Goal: Task Accomplishment & Management: Complete application form

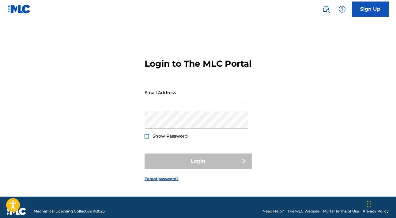
click at [188, 101] on input "Email Address" at bounding box center [197, 92] width 104 height 17
type input "[EMAIL_ADDRESS][DOMAIN_NAME]"
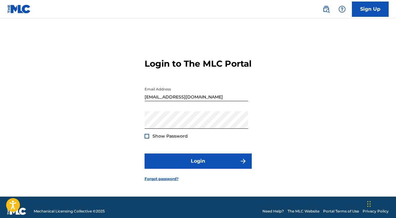
click at [146, 139] on div at bounding box center [147, 136] width 5 height 5
click at [146, 138] on img at bounding box center [146, 136] width 3 height 3
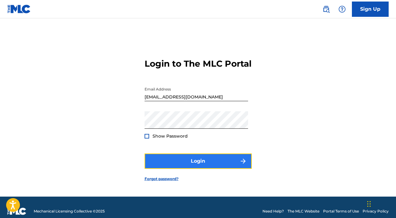
click at [197, 165] on button "Login" at bounding box center [198, 161] width 107 height 15
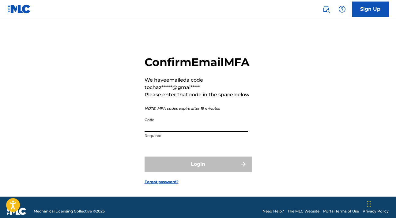
click at [161, 132] on input "Code" at bounding box center [197, 123] width 104 height 17
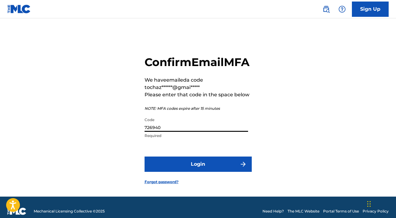
type input "726940"
click at [145, 157] on button "Login" at bounding box center [198, 164] width 107 height 15
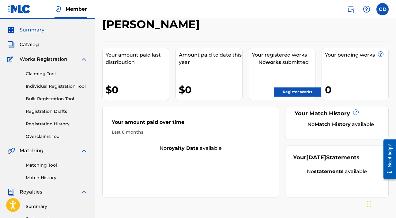
scroll to position [15, 0]
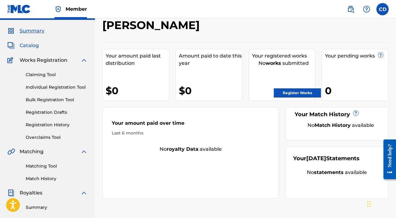
click at [26, 45] on span "Catalog" at bounding box center [29, 45] width 19 height 7
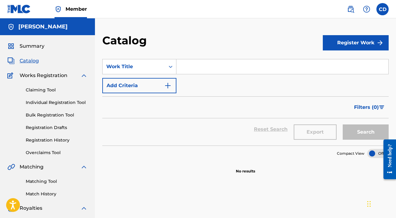
click at [199, 69] on input "Search Form" at bounding box center [282, 66] width 212 height 15
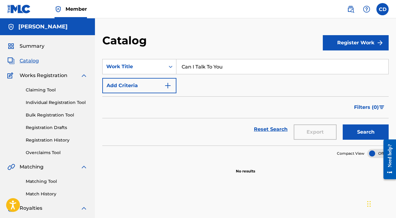
type input "Can I Talk To You"
click at [266, 83] on div "SearchWithCriteriaac40bd8c-d5a0-4208-b1ad-39ac1bed2b3a Work Title Can I Talk To…" at bounding box center [245, 76] width 286 height 34
click at [150, 85] on button "Add Criteria" at bounding box center [139, 85] width 74 height 15
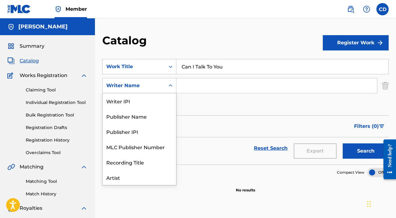
click at [169, 86] on icon "Search Form" at bounding box center [171, 86] width 4 height 2
click at [188, 85] on input "Search Form" at bounding box center [276, 85] width 201 height 15
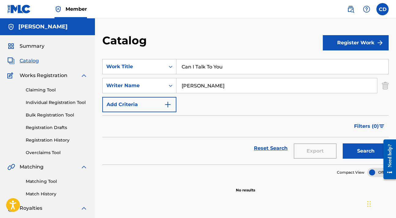
type input "[PERSON_NAME]"
click at [211, 102] on div "SearchWithCriteriaac40bd8c-d5a0-4208-b1ad-39ac1bed2b3a Work Title Can I Talk To…" at bounding box center [245, 85] width 286 height 53
click at [156, 101] on button "Add Criteria" at bounding box center [139, 104] width 74 height 15
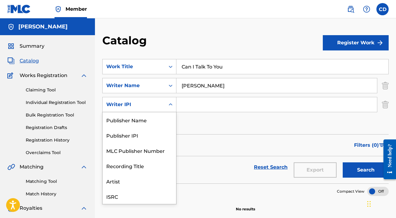
click at [170, 103] on icon "Search Form" at bounding box center [171, 105] width 6 height 6
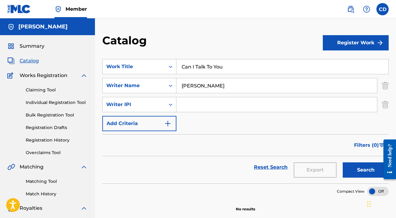
click at [188, 104] on input "Search Form" at bounding box center [276, 104] width 201 height 15
type input "91626"
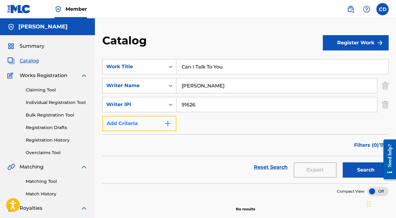
click at [170, 123] on img "Search Form" at bounding box center [167, 123] width 7 height 7
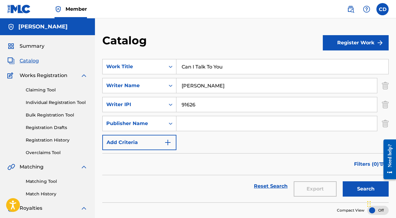
click at [185, 122] on input "Search Form" at bounding box center [276, 123] width 201 height 15
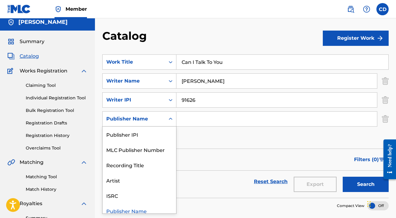
click at [169, 123] on div "Search Form" at bounding box center [170, 119] width 11 height 11
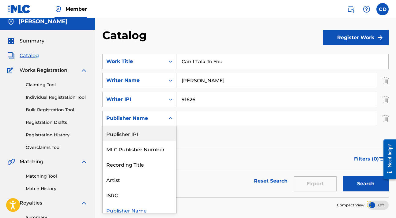
click at [136, 132] on div "Publisher IPI" at bounding box center [140, 133] width 74 height 15
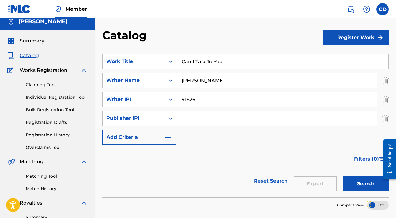
click at [188, 119] on input "Search Form" at bounding box center [276, 118] width 201 height 15
click at [153, 135] on button "Add Criteria" at bounding box center [139, 137] width 74 height 15
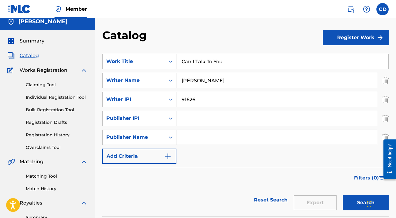
click at [383, 135] on iframe at bounding box center [387, 159] width 17 height 49
click at [387, 118] on img "Search Form" at bounding box center [385, 118] width 7 height 15
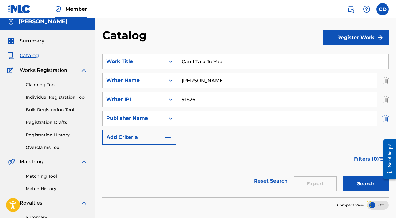
click at [386, 121] on img "Search Form" at bounding box center [385, 118] width 7 height 15
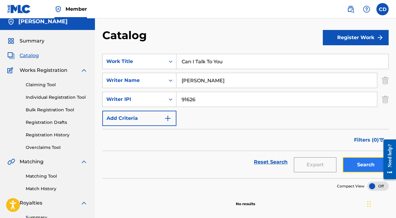
click at [361, 163] on button "Search" at bounding box center [366, 164] width 46 height 15
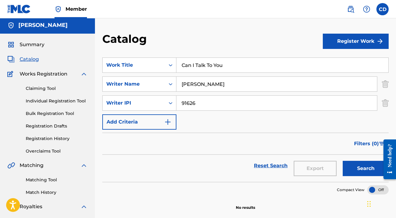
scroll to position [0, 0]
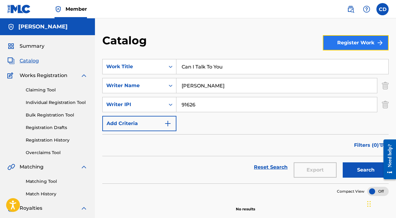
click at [360, 43] on button "Register Work" at bounding box center [356, 42] width 66 height 15
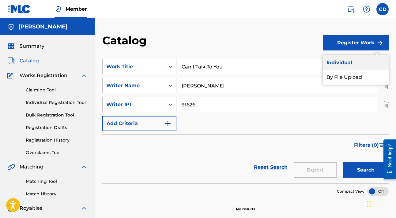
click at [345, 61] on link "Individual" at bounding box center [356, 62] width 66 height 15
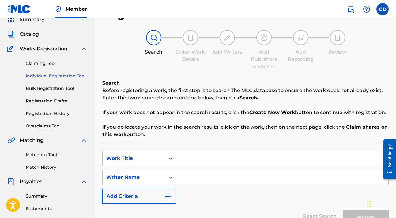
scroll to position [27, 0]
click at [268, 161] on input "Search Form" at bounding box center [282, 158] width 212 height 15
type input "C"
type input "Can I Talk To You"
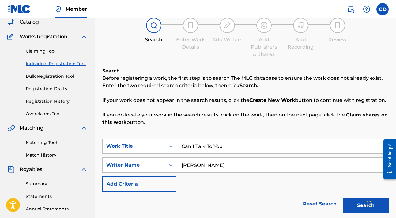
scroll to position [39, 0]
type input "[PERSON_NAME]"
click at [356, 203] on button "Search" at bounding box center [366, 205] width 46 height 15
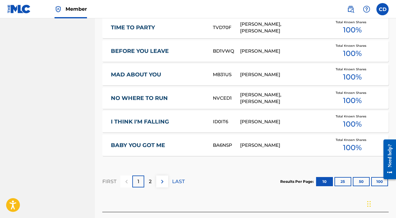
scroll to position [376, 0]
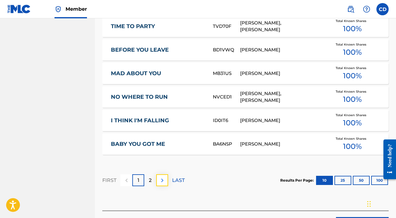
click at [163, 180] on img at bounding box center [162, 180] width 7 height 7
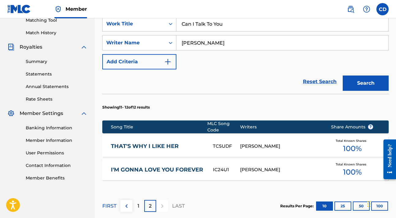
scroll to position [231, 0]
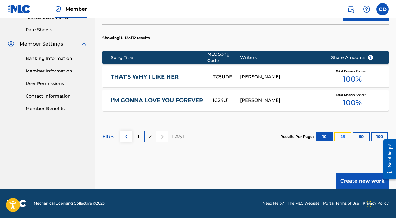
click at [341, 136] on button "25" at bounding box center [342, 136] width 17 height 9
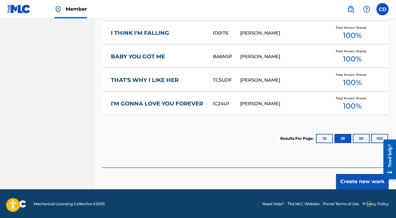
scroll to position [464, 0]
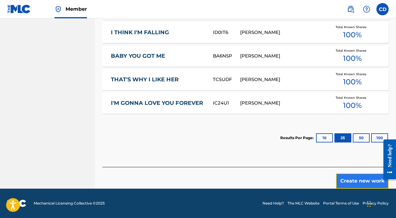
click at [368, 182] on button "Create new work" at bounding box center [362, 181] width 53 height 15
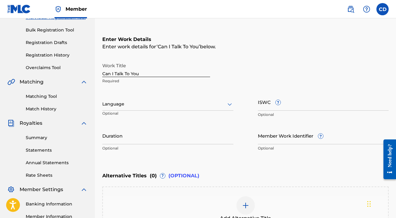
scroll to position [86, 0]
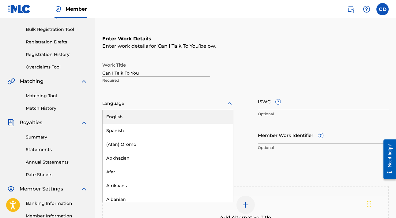
click at [227, 103] on icon at bounding box center [229, 103] width 7 height 7
click at [209, 114] on div "English" at bounding box center [168, 117] width 130 height 14
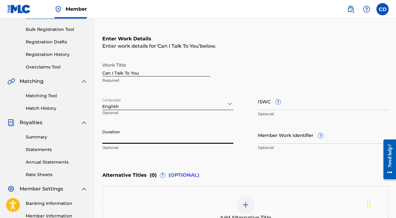
click at [152, 138] on input "Duration" at bounding box center [167, 134] width 131 height 17
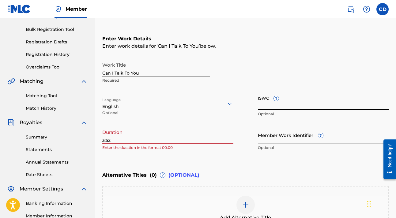
click at [338, 100] on input "ISWC ?" at bounding box center [323, 101] width 131 height 17
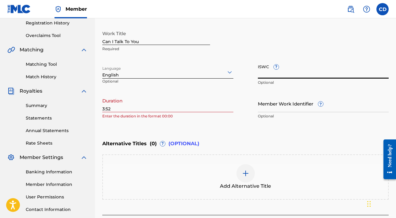
scroll to position [117, 0]
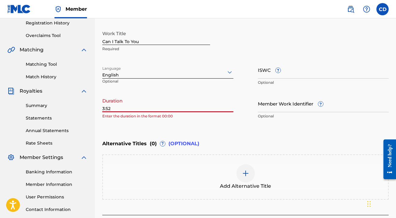
click at [179, 109] on input "3:52" at bounding box center [167, 103] width 131 height 17
click at [221, 129] on div "Enter Work Details Enter work details for ‘ Can I Talk To You ’ below. Work Tit…" at bounding box center [245, 63] width 286 height 148
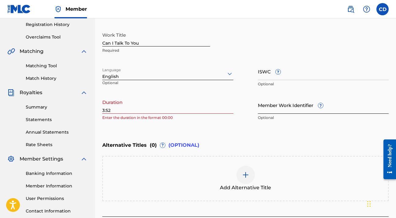
scroll to position [116, 0]
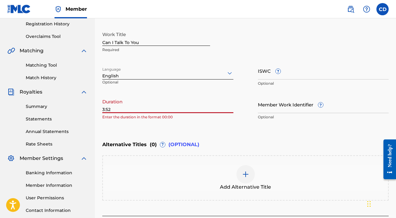
click at [103, 109] on input "3:52" at bounding box center [167, 104] width 131 height 17
type input "03:52"
click at [249, 137] on div "Enter Work Details Enter work details for ‘ Can I Talk To You ’ below. Work Tit…" at bounding box center [245, 64] width 286 height 148
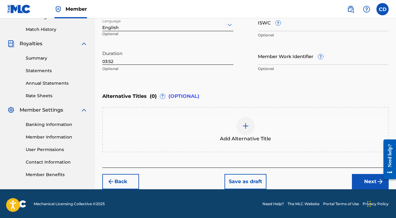
scroll to position [165, 0]
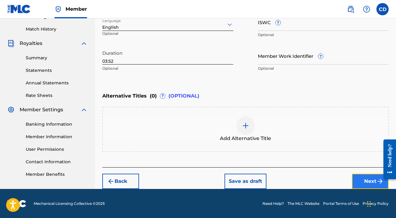
click at [361, 182] on button "Next" at bounding box center [370, 181] width 37 height 15
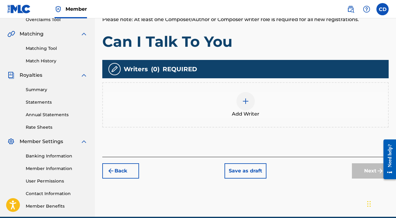
scroll to position [146, 0]
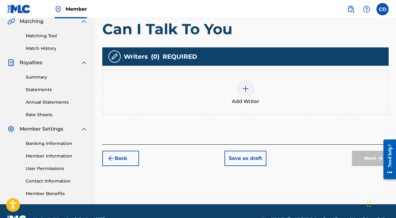
click at [247, 90] on img at bounding box center [245, 88] width 7 height 7
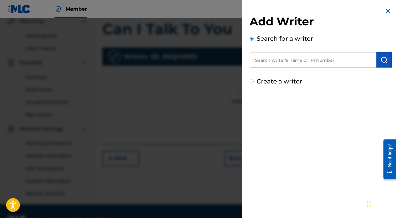
click at [304, 62] on input "text" at bounding box center [313, 59] width 127 height 15
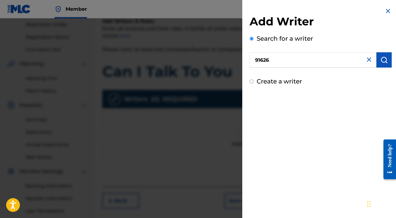
scroll to position [0, 0]
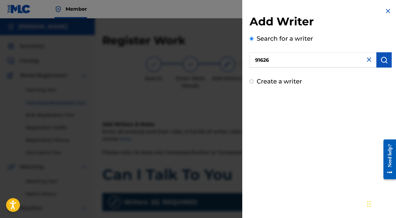
type input "91626"
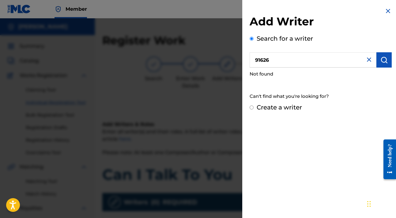
click at [251, 107] on input "Create a writer" at bounding box center [252, 108] width 4 height 4
radio input "false"
radio input "true"
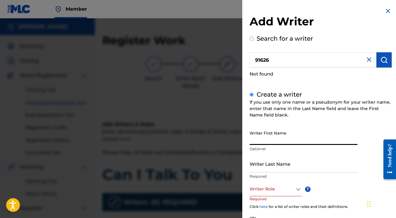
click at [270, 139] on input "Writer First Name" at bounding box center [304, 136] width 108 height 17
type input "Chazz"
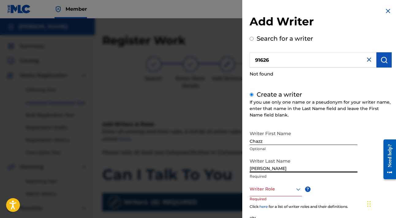
type input "[PERSON_NAME]"
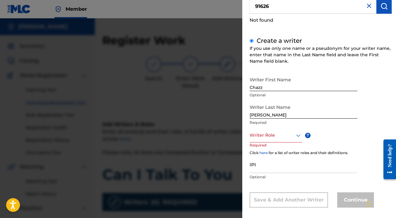
scroll to position [54, 0]
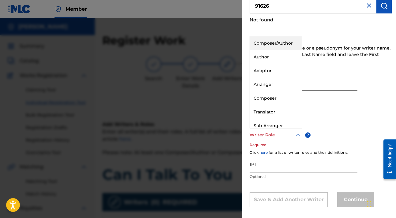
click at [296, 134] on icon at bounding box center [298, 135] width 7 height 7
click at [267, 56] on div "Author" at bounding box center [276, 57] width 52 height 14
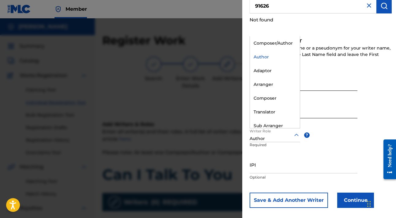
click at [296, 135] on icon at bounding box center [296, 135] width 7 height 7
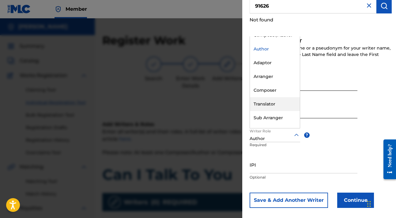
scroll to position [0, 0]
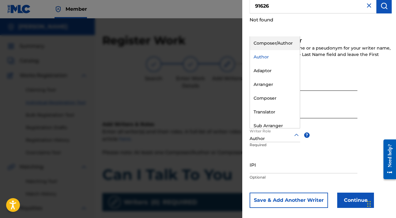
click at [272, 43] on div "Composer/Author" at bounding box center [275, 43] width 50 height 14
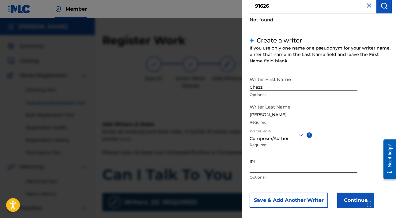
click at [304, 171] on input "IPI" at bounding box center [304, 164] width 108 height 17
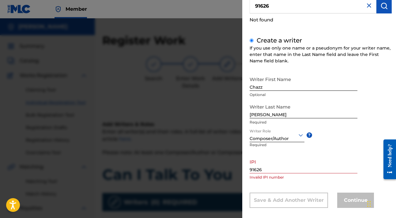
click at [322, 185] on div "Writer First Name Chazz Optional Writer Last Name [PERSON_NAME] Required Writer…" at bounding box center [321, 141] width 142 height 135
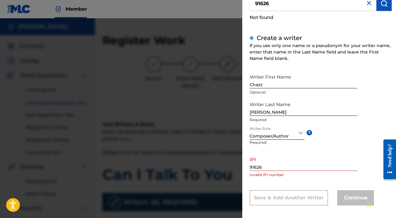
scroll to position [60, 0]
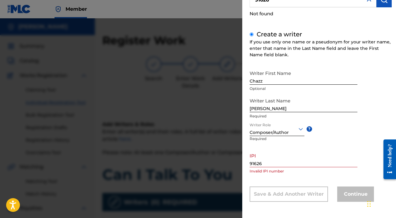
drag, startPoint x: 346, startPoint y: 172, endPoint x: 337, endPoint y: 172, distance: 8.9
click at [345, 172] on p "Invalid IPI number" at bounding box center [304, 172] width 108 height 6
click at [250, 164] on input "91626" at bounding box center [304, 158] width 108 height 17
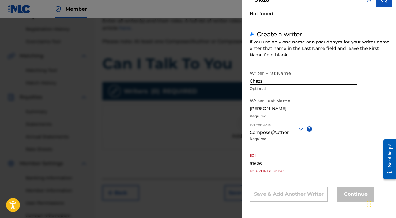
click at [307, 167] on div "IPI 91626 Invalid IPI number" at bounding box center [304, 164] width 108 height 28
click at [278, 163] on input "91626" at bounding box center [304, 158] width 108 height 17
type input "9"
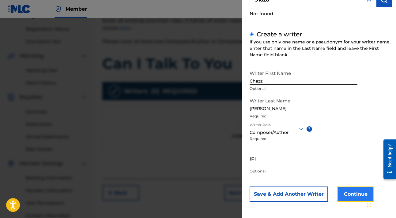
click at [351, 193] on button "Continue" at bounding box center [355, 194] width 37 height 15
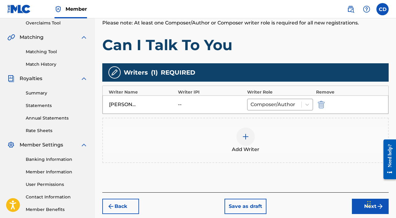
scroll to position [161, 0]
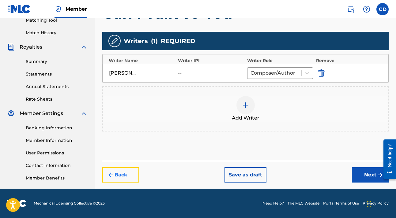
click at [116, 175] on button "Back" at bounding box center [120, 175] width 37 height 15
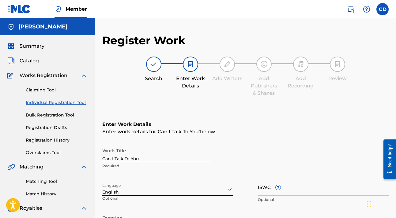
scroll to position [165, 0]
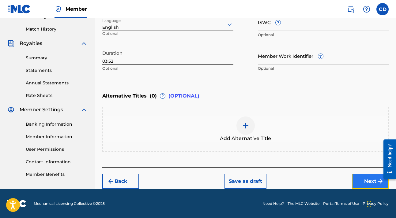
click at [359, 182] on button "Next" at bounding box center [370, 181] width 37 height 15
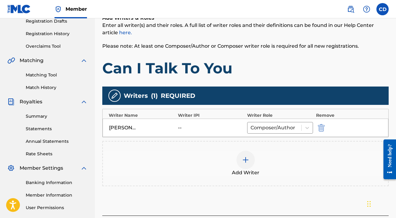
scroll to position [147, 0]
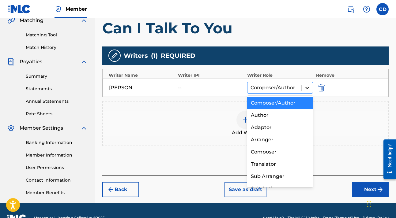
click at [309, 87] on icon at bounding box center [307, 88] width 6 height 6
click at [266, 103] on div "Composer/Author" at bounding box center [280, 103] width 66 height 12
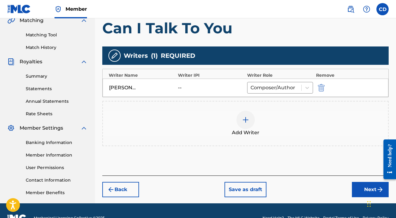
click at [187, 88] on div "--" at bounding box center [192, 87] width 28 height 7
click at [180, 87] on div "--" at bounding box center [192, 87] width 28 height 7
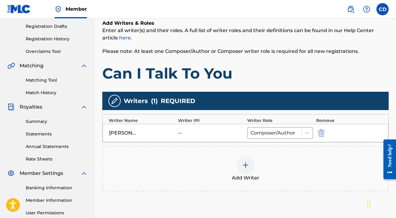
scroll to position [103, 0]
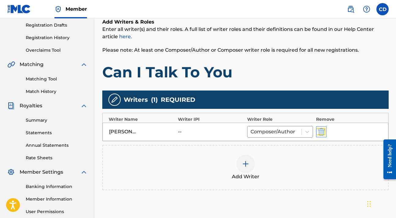
click at [320, 133] on img "submit" at bounding box center [321, 131] width 7 height 7
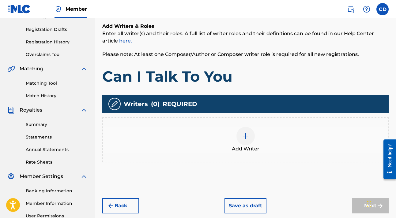
scroll to position [93, 0]
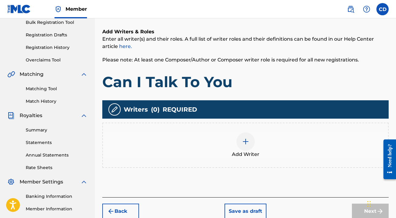
click at [247, 141] on img at bounding box center [245, 141] width 7 height 7
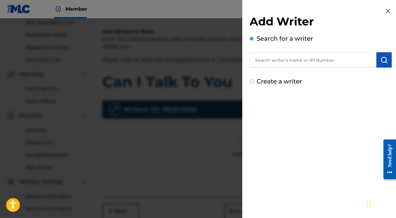
click at [251, 82] on input "Create a writer" at bounding box center [252, 82] width 4 height 4
radio input "false"
radio input "true"
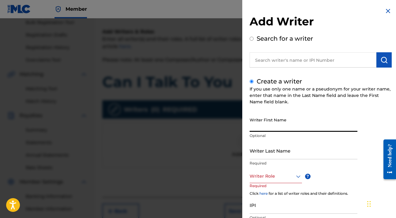
click at [275, 127] on input "Writer First Name" at bounding box center [304, 123] width 108 height 17
type input "Chazz"
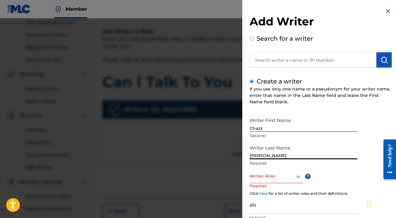
type input "[PERSON_NAME]"
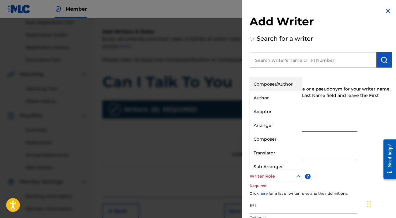
click at [298, 177] on icon at bounding box center [298, 176] width 7 height 7
click at [287, 86] on div "Composer/Author" at bounding box center [276, 84] width 52 height 14
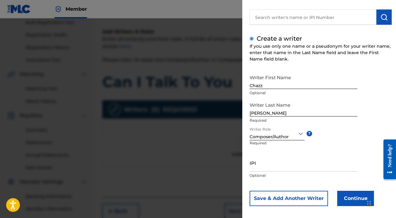
scroll to position [43, 0]
click at [274, 166] on input "IPI" at bounding box center [304, 162] width 108 height 17
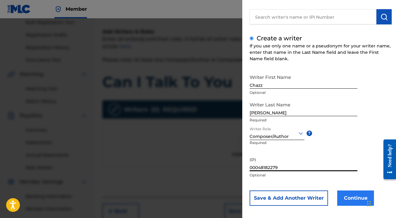
type input "00048182279"
click at [357, 200] on button "Continue" at bounding box center [355, 198] width 37 height 15
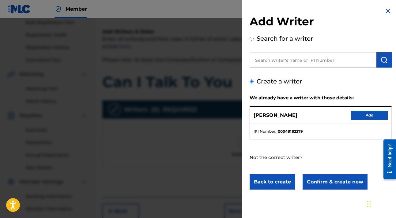
scroll to position [0, 0]
click at [353, 116] on button "Add" at bounding box center [369, 115] width 37 height 9
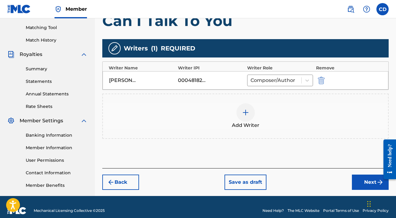
scroll to position [157, 0]
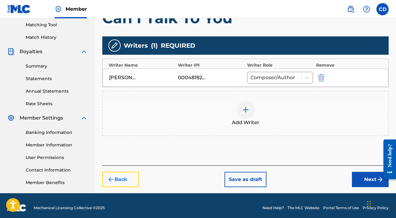
click at [121, 179] on button "Back" at bounding box center [120, 179] width 37 height 15
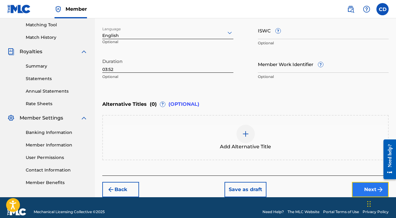
click at [363, 191] on button "Next" at bounding box center [370, 189] width 37 height 15
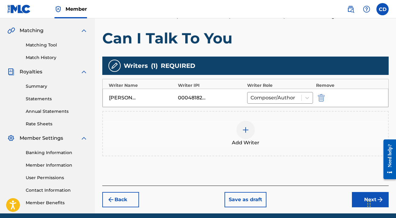
scroll to position [161, 0]
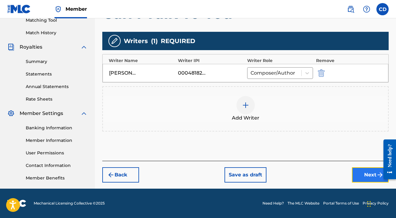
click at [366, 174] on button "Next" at bounding box center [370, 175] width 37 height 15
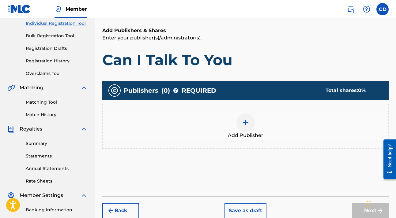
scroll to position [74, 0]
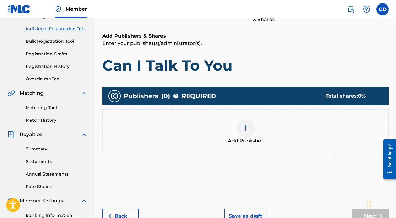
click at [246, 128] on img at bounding box center [245, 128] width 7 height 7
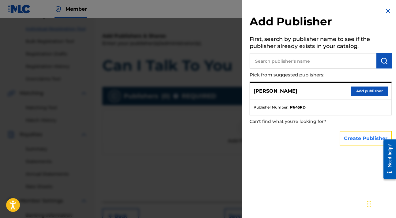
click at [364, 138] on button "Create Publisher" at bounding box center [366, 138] width 52 height 15
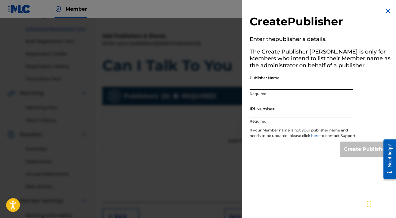
click at [303, 84] on input "Publisher Name" at bounding box center [302, 81] width 104 height 17
type input "Comial"
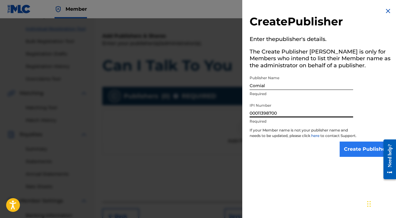
type input "00011398700"
click at [372, 156] on input "Create Publisher" at bounding box center [366, 149] width 52 height 15
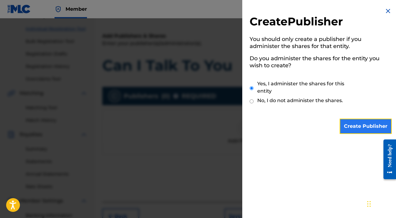
click at [353, 127] on input "Create Publisher" at bounding box center [366, 126] width 52 height 15
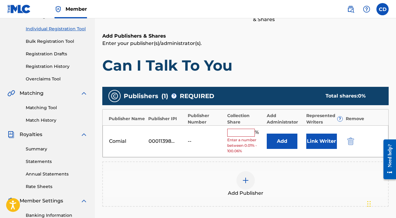
click at [247, 134] on input "text" at bounding box center [241, 133] width 28 height 8
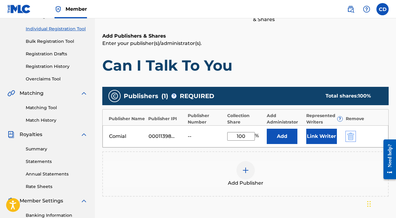
type input "100"
click at [352, 137] on img "submit" at bounding box center [350, 136] width 7 height 7
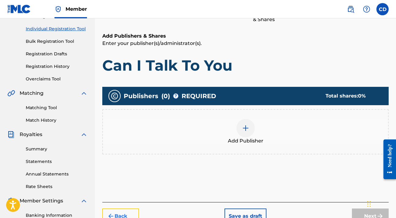
click at [120, 212] on button "Back" at bounding box center [120, 216] width 37 height 15
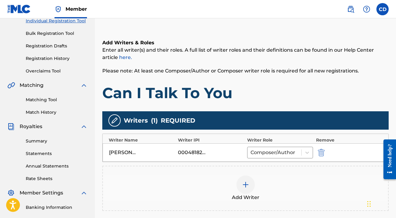
scroll to position [161, 0]
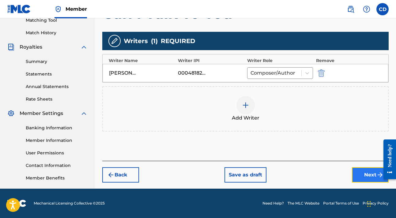
click at [361, 175] on button "Next" at bounding box center [370, 175] width 37 height 15
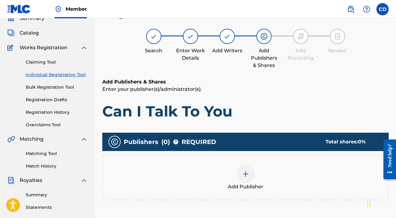
scroll to position [28, 0]
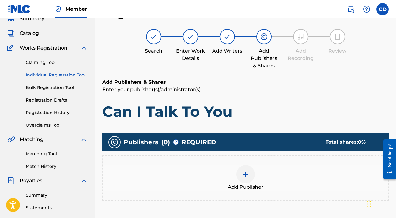
click at [240, 173] on div at bounding box center [245, 174] width 18 height 18
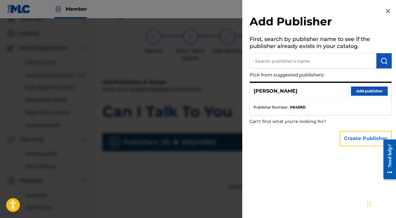
click at [349, 137] on button "Create Publisher" at bounding box center [366, 138] width 52 height 15
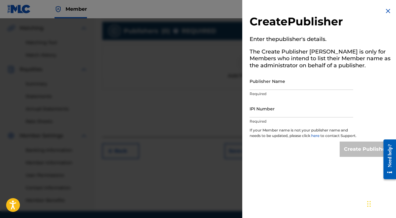
scroll to position [101, 0]
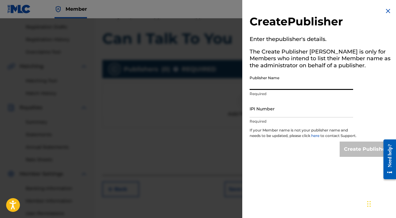
click at [272, 86] on input "Publisher Name" at bounding box center [302, 81] width 104 height 17
type input "Comial"
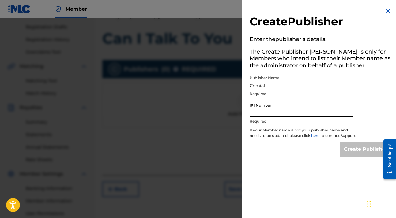
click at [274, 108] on input "IPI Number" at bounding box center [302, 108] width 104 height 17
type input "00011398700"
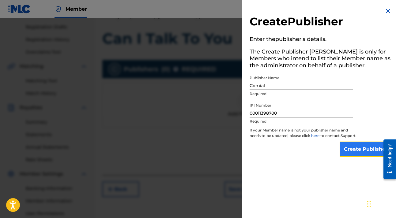
click at [352, 153] on input "Create Publisher" at bounding box center [366, 149] width 52 height 15
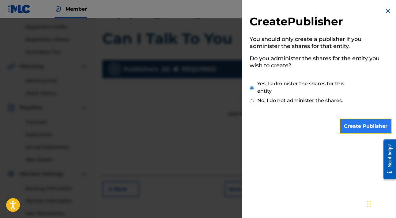
click at [363, 124] on input "Create Publisher" at bounding box center [366, 126] width 52 height 15
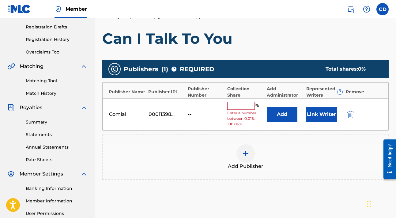
click at [243, 106] on input "text" at bounding box center [241, 106] width 28 height 8
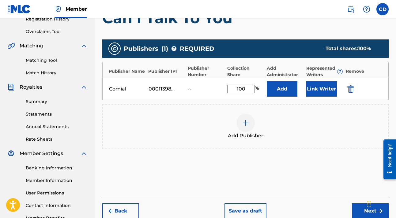
scroll to position [135, 0]
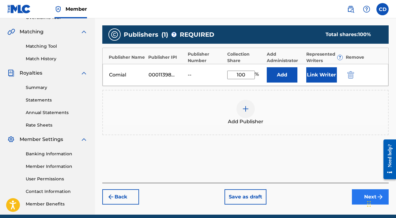
type input "100"
click at [364, 199] on button "Next" at bounding box center [370, 197] width 37 height 15
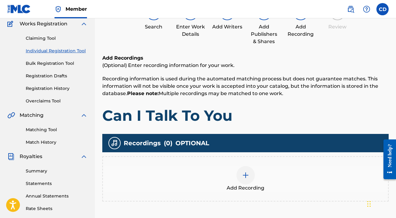
scroll to position [85, 0]
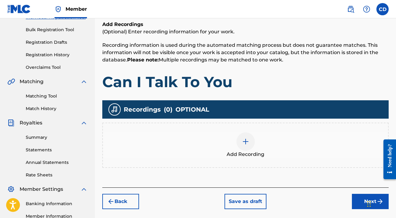
click at [247, 141] on img at bounding box center [245, 141] width 7 height 7
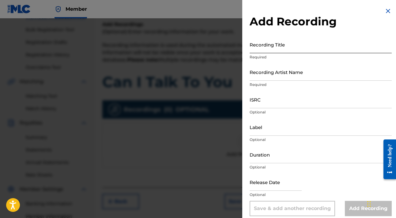
click at [299, 49] on input "Recording Title" at bounding box center [321, 44] width 142 height 17
type input "Can I Talk To You"
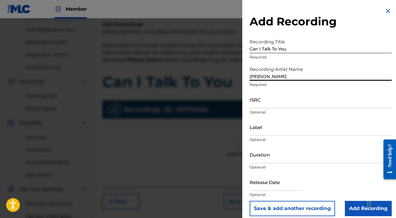
type input "[PERSON_NAME]"
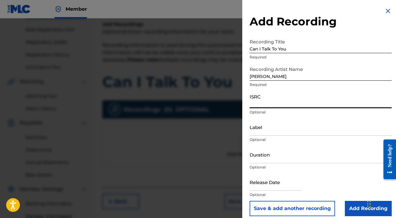
paste input "usl4r2444784"
type input "usl4r2444784"
click at [274, 131] on input "Label" at bounding box center [321, 127] width 142 height 17
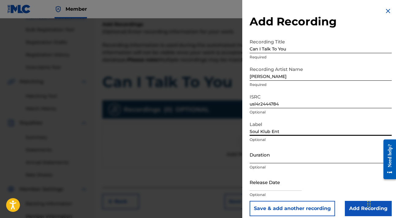
type input "Soul Klub Ent"
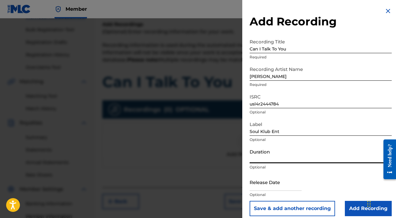
click at [273, 161] on input "Duration" at bounding box center [321, 154] width 142 height 17
type input "03:52"
click at [270, 188] on input "text" at bounding box center [276, 182] width 52 height 17
select select "8"
select select "2025"
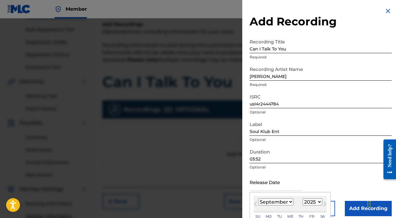
click at [288, 202] on select "January February March April May June July August September October November De…" at bounding box center [275, 202] width 35 height 7
select select "9"
click at [258, 199] on select "January February March April May June July August September October November De…" at bounding box center [275, 202] width 35 height 7
click at [318, 202] on select "1899 1900 1901 1902 1903 1904 1905 1906 1907 1908 1909 1910 1911 1912 1913 1914…" at bounding box center [313, 202] width 20 height 7
select select "2024"
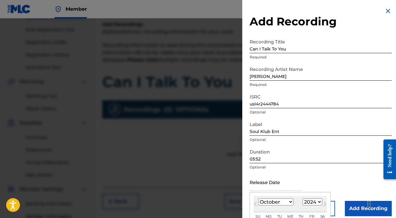
click at [303, 199] on select "1899 1900 1901 1902 1903 1904 1905 1906 1907 1908 1909 1910 1911 1912 1913 1914…" at bounding box center [313, 202] width 20 height 7
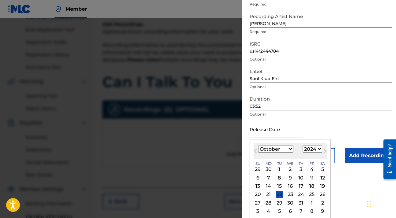
scroll to position [54, 0]
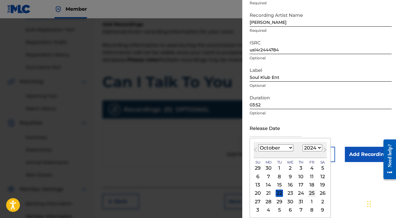
click at [311, 194] on div "25" at bounding box center [311, 193] width 7 height 7
type input "[DATE]"
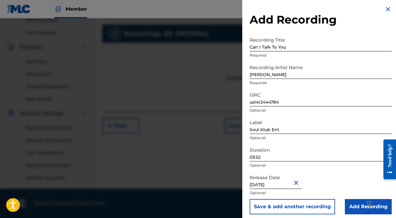
scroll to position [6, 0]
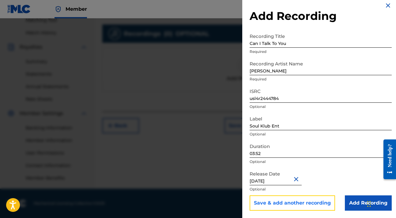
click at [321, 203] on button "Save & add another recording" at bounding box center [292, 203] width 85 height 15
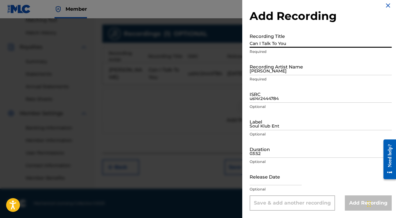
click at [295, 42] on input "Can I Talk To You" at bounding box center [321, 38] width 142 height 17
type input "I'm Your Victim"
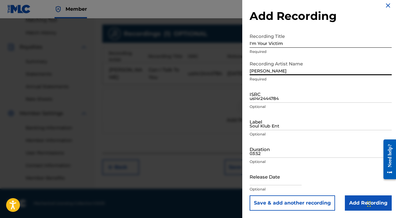
type input "[PERSON_NAME]"
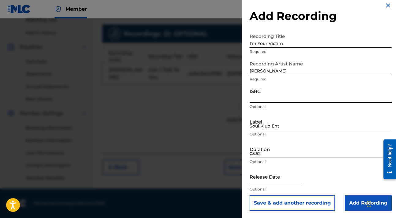
paste input "usl4r2444785"
type input "usl4r2444785"
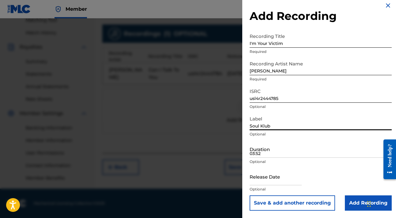
type input "Soul Klub"
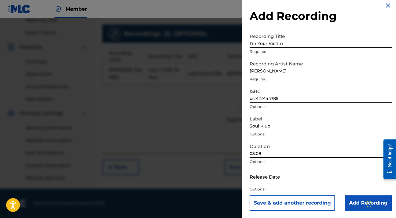
type input "03:08"
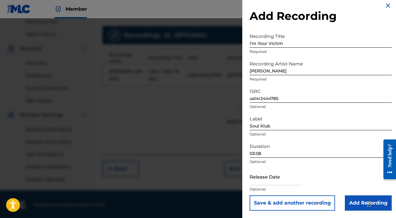
scroll to position [161, 0]
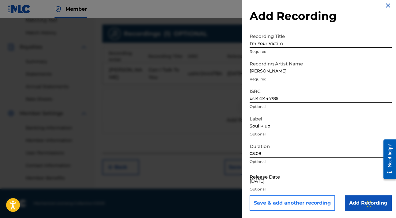
type input "[DATE]"
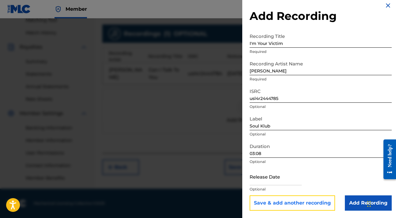
click at [291, 202] on button "Save & add another recording" at bounding box center [292, 203] width 85 height 15
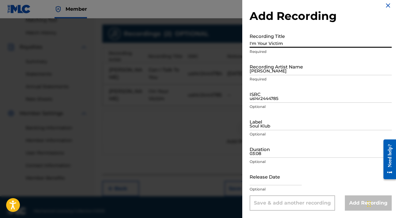
click at [273, 39] on input "I'm Your Victim" at bounding box center [321, 38] width 142 height 17
type input "Love Don't Mean Anything"
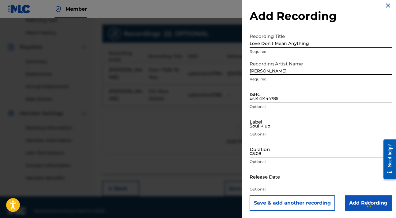
type input "[PERSON_NAME]"
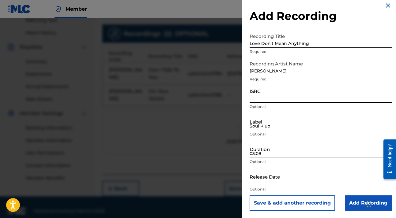
paste input "usl4r2444786"
type input "usl4r2444786"
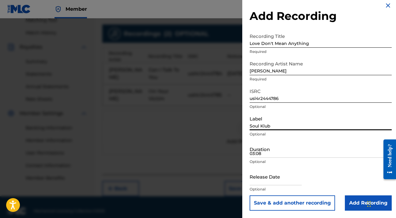
click at [285, 124] on input "Soul Klub" at bounding box center [321, 121] width 142 height 17
type input "Soul Klub Ent"
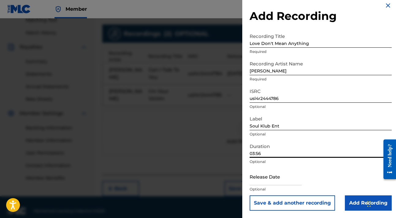
type input "03:56"
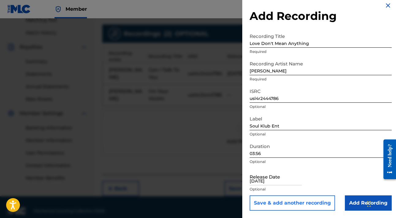
type input "[DATE]"
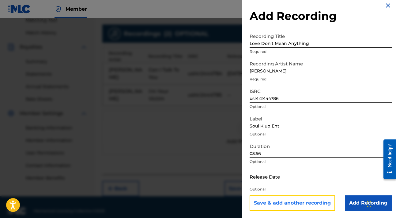
click at [286, 200] on button "Save & add another recording" at bounding box center [292, 203] width 85 height 15
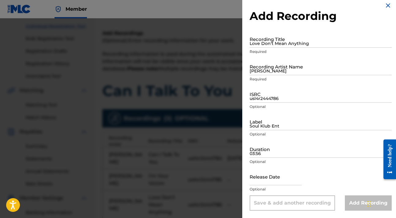
scroll to position [149, 0]
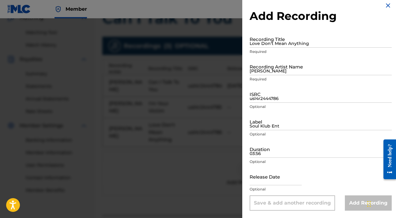
click at [384, 5] on img at bounding box center [387, 5] width 7 height 7
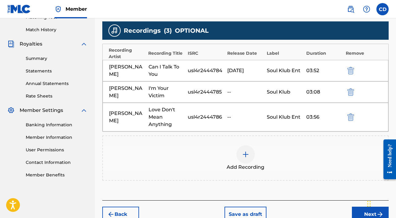
scroll to position [198, 0]
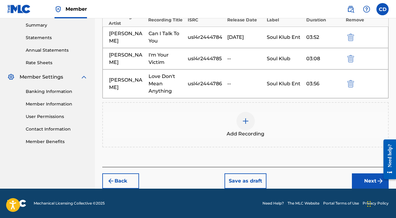
click at [246, 121] on img at bounding box center [245, 121] width 7 height 7
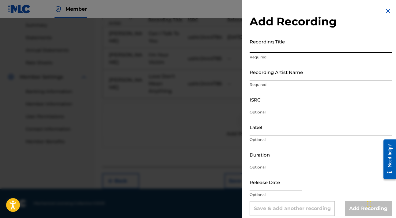
click at [270, 44] on input "Recording Title" at bounding box center [321, 44] width 142 height 17
type input "I'm Over You"
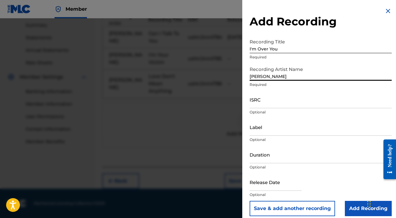
type input "[PERSON_NAME]"
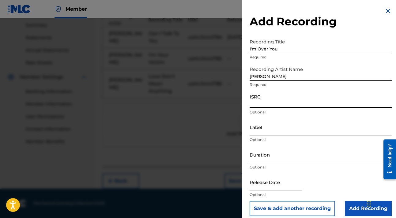
paste input "usl4r2444787"
type input "usl4r2444787"
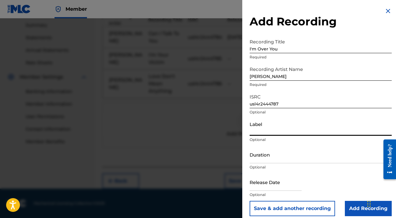
click at [269, 133] on input "Label" at bounding box center [321, 127] width 142 height 17
type input "Soul Klub Ent"
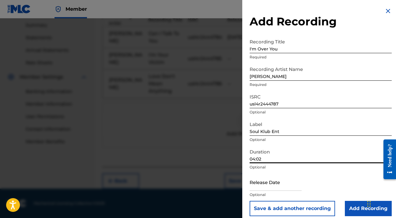
type input "04:02"
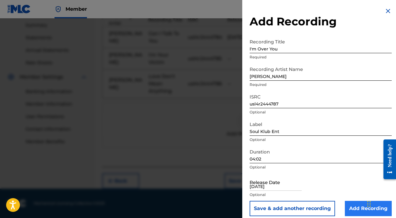
type input "[DATE]"
click at [356, 210] on input "Add Recording" at bounding box center [368, 208] width 47 height 15
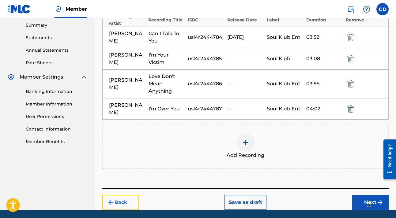
click at [125, 196] on button "Back" at bounding box center [120, 202] width 37 height 15
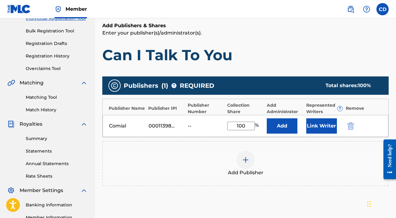
scroll to position [161, 0]
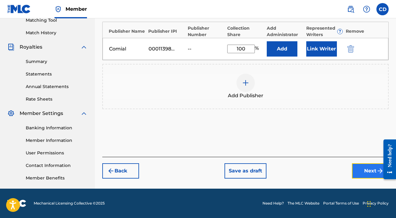
click at [364, 173] on button "Next" at bounding box center [370, 171] width 37 height 15
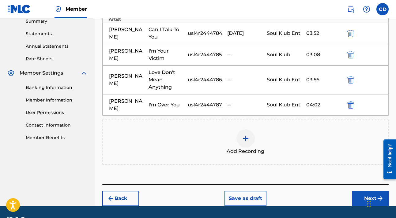
scroll to position [212, 0]
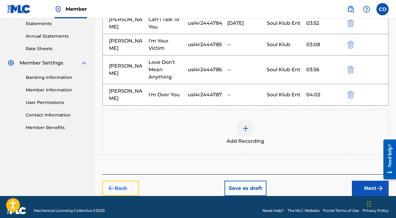
click at [114, 185] on img "submit" at bounding box center [110, 188] width 7 height 7
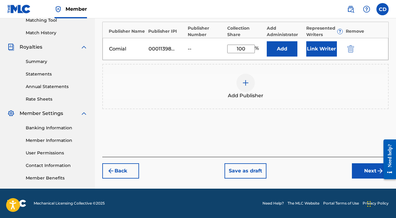
scroll to position [161, 0]
click at [118, 174] on button "Back" at bounding box center [120, 171] width 37 height 15
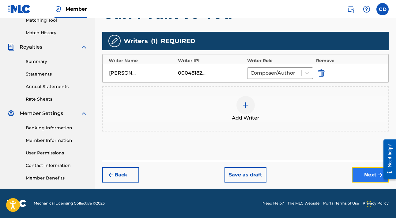
click at [368, 173] on button "Next" at bounding box center [370, 175] width 37 height 15
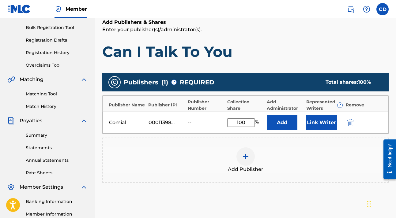
scroll to position [133, 0]
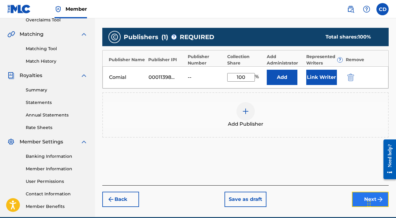
click at [362, 197] on button "Next" at bounding box center [370, 199] width 37 height 15
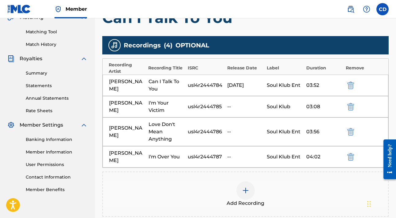
scroll to position [153, 0]
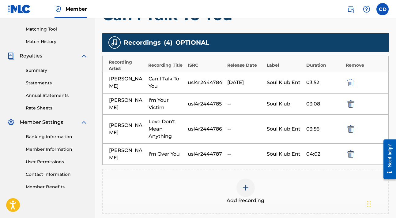
click at [245, 184] on img at bounding box center [245, 187] width 7 height 7
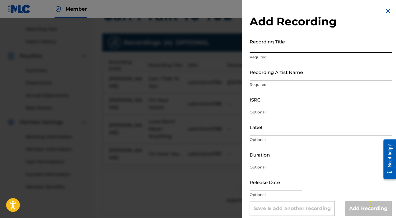
click at [296, 50] on input "Recording Title" at bounding box center [321, 44] width 142 height 17
type input "Rock Yo Body"
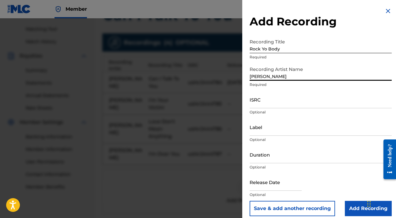
type input "[PERSON_NAME]"
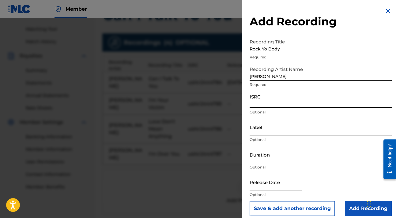
click at [270, 102] on input "ISRC" at bounding box center [321, 99] width 142 height 17
paste input "usl4r2444788"
type input "usl4r2444788"
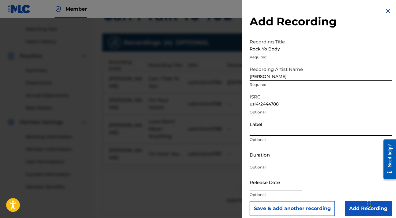
click at [280, 134] on input "Label" at bounding box center [321, 127] width 142 height 17
type input "Soul Klub Ent"
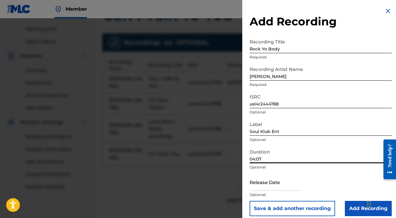
type input "04:07"
type input "[DATE]"
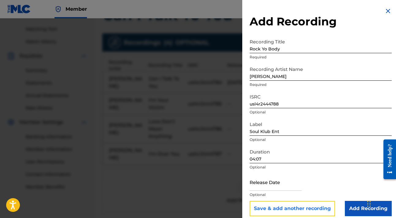
click at [285, 206] on button "Save & add another recording" at bounding box center [292, 208] width 85 height 15
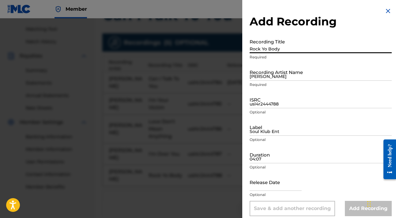
click at [281, 49] on input "Rock Yo Body" at bounding box center [321, 44] width 142 height 17
type input "I Can Make You Feel Good"
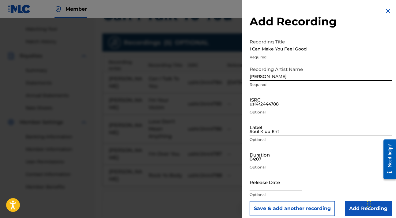
type input "[PERSON_NAME]"
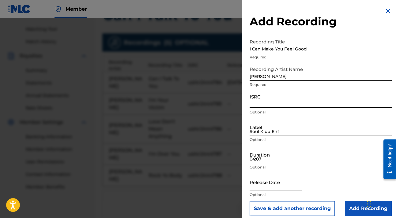
paste input "usl4r2444788"
type input "usl4r2444789"
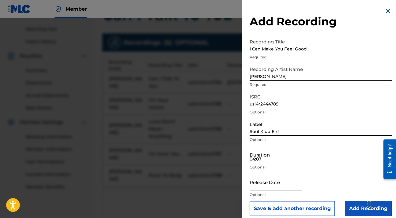
click at [279, 135] on input "Soul Klub Ent" at bounding box center [321, 127] width 142 height 17
type input "Soul Klub Ent"
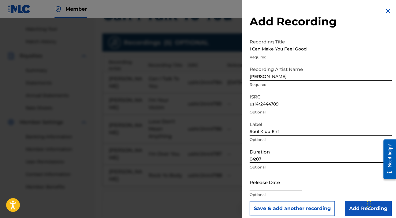
click at [287, 160] on input "04:07" at bounding box center [321, 154] width 142 height 17
type input "03:06"
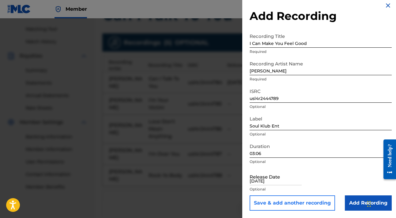
type input "[DATE]"
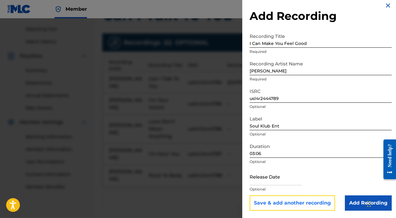
click at [309, 202] on button "Save & add another recording" at bounding box center [292, 203] width 85 height 15
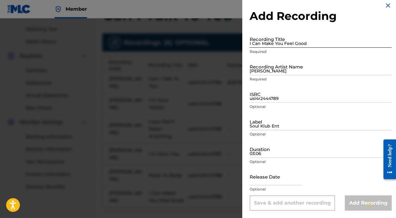
click at [296, 44] on input "I Can Make You Feel Good" at bounding box center [321, 38] width 142 height 17
type input "Hey Baby"
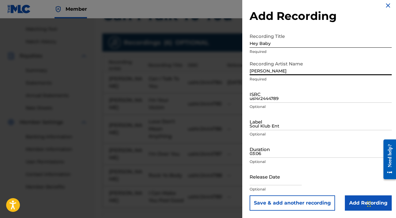
type input "[PERSON_NAME]"
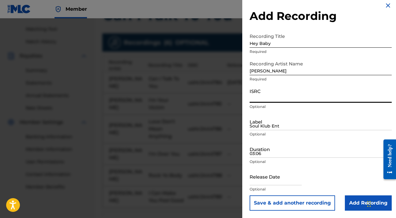
paste input "usl4r2444788"
type input "usl4r2444790"
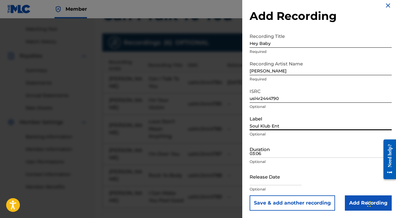
click at [269, 126] on input "Soul Klub Ent" at bounding box center [321, 121] width 142 height 17
type input "Soul Klub Ent"
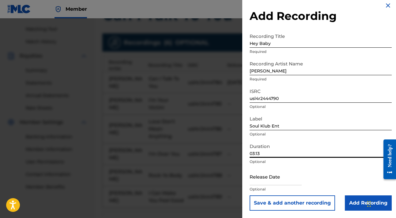
type input "03:13"
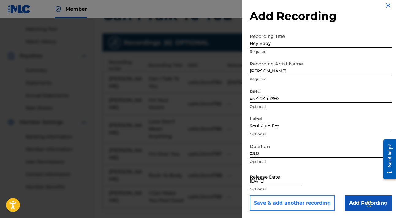
type input "[DATE]"
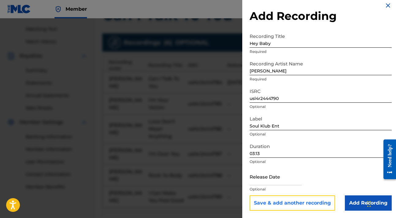
click at [285, 205] on button "Save & add another recording" at bounding box center [292, 203] width 85 height 15
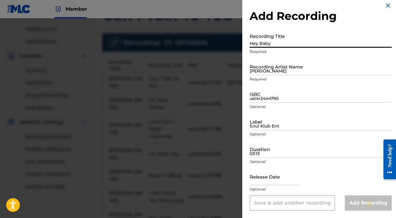
click at [256, 44] on input "Hey Baby" at bounding box center [321, 38] width 142 height 17
type input "How Can I Get Closure"
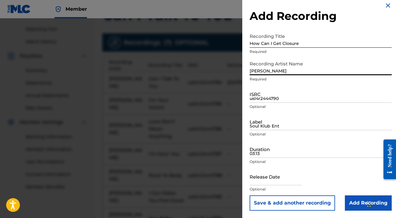
type input "[PERSON_NAME]"
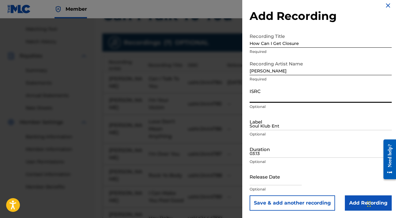
paste input "usl4r2444788"
type input "usl4r2444791"
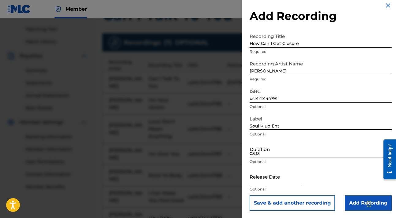
type input "Soul Klub Ent"
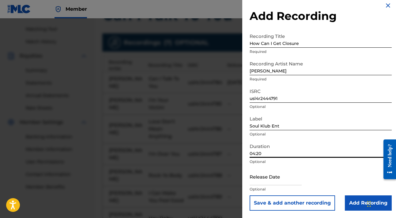
type input "04:20"
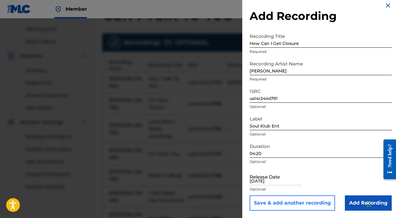
type input "[DATE]"
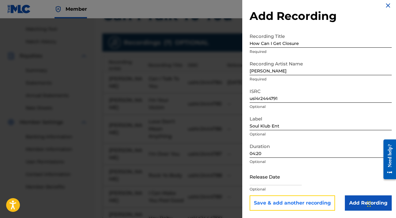
click at [302, 203] on button "Save & add another recording" at bounding box center [292, 203] width 85 height 15
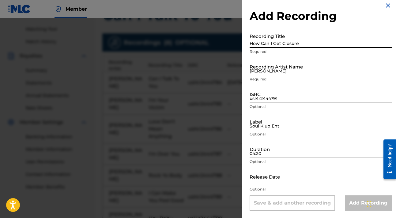
click at [297, 42] on input "How Can I Get Closure" at bounding box center [321, 38] width 142 height 17
type input "Code For Goodbye"
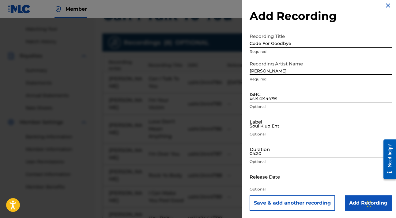
type input "[PERSON_NAME]"
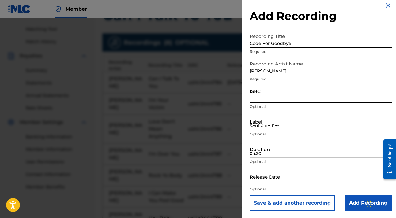
paste input "usl4r2444788"
type input "usl4r2444792"
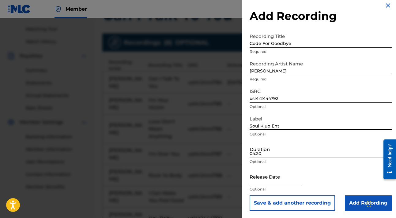
type input "Soul Klub Ent"
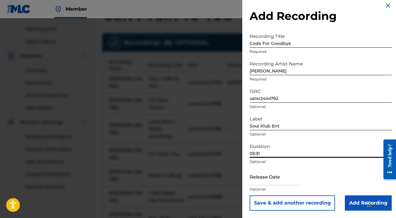
type input "03:31"
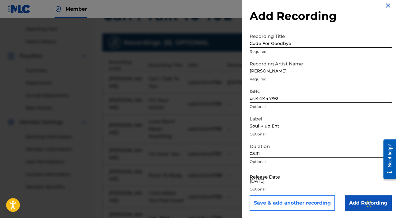
type input "[DATE]"
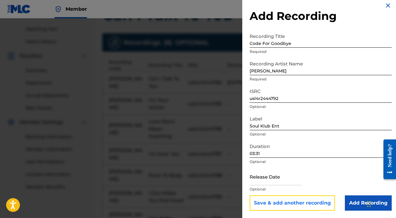
click at [314, 202] on button "Save & add another recording" at bounding box center [292, 203] width 85 height 15
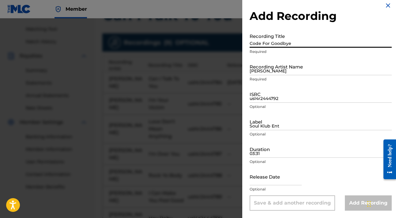
click at [323, 46] on input "Code For Goodbye" at bounding box center [321, 38] width 142 height 17
type input "Nothing But You"
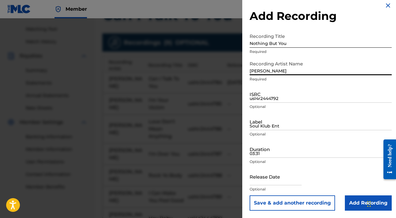
type input "[PERSON_NAME]"
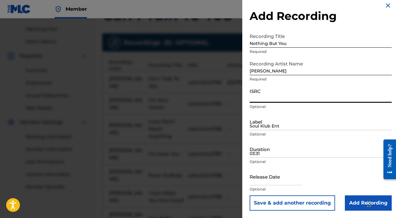
paste input "usl4r2444788"
type input "usl4r2444794"
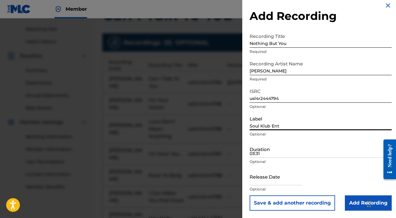
click at [293, 129] on input "Soul Klub Ent" at bounding box center [321, 121] width 142 height 17
type input "Soul Klub Ent"
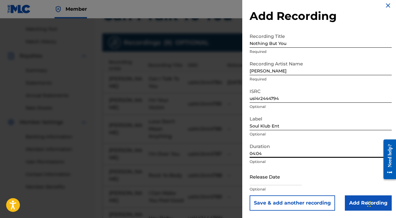
type input "04:04"
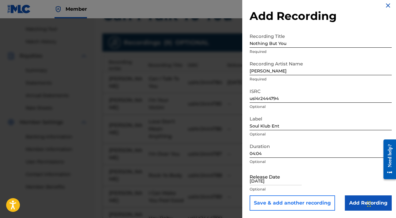
type input "[DATE]"
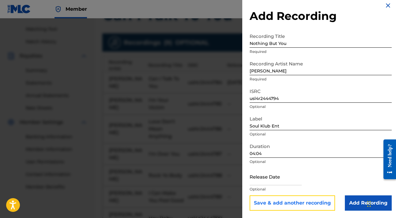
click at [298, 202] on button "Save & add another recording" at bounding box center [292, 203] width 85 height 15
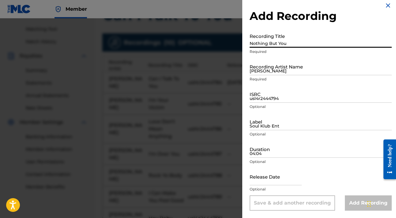
click at [302, 44] on input "Nothing But You" at bounding box center [321, 38] width 142 height 17
type input "T"
type input "You Look So Beautiful"
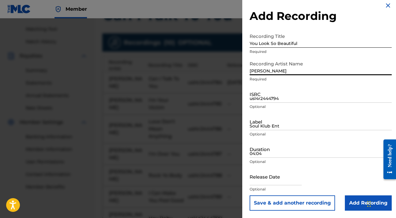
type input "[PERSON_NAME]"
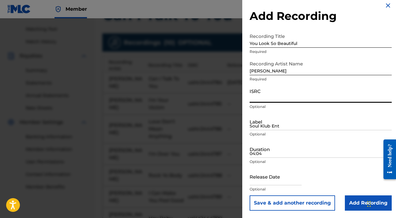
paste input "usl4r2444788"
type input "usl4r2444795"
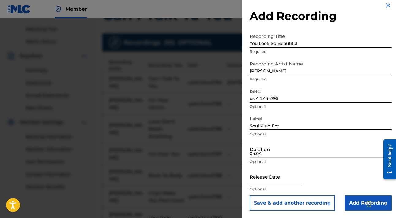
type input "Soul Klub Ent"
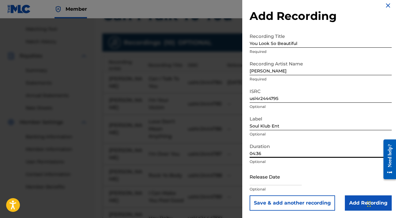
type input "04:36"
type input "[DATE]"
click at [338, 190] on p "Optional" at bounding box center [321, 190] width 142 height 6
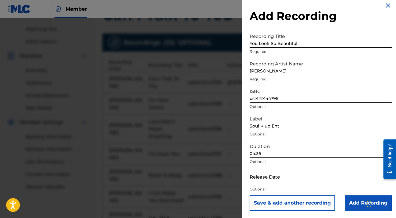
click at [297, 185] on input "text" at bounding box center [276, 176] width 52 height 17
select select "8"
select select "2025"
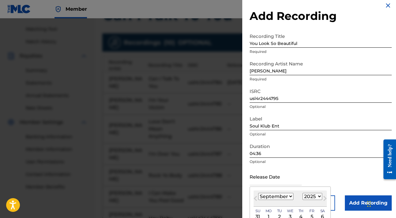
click at [290, 196] on select "January February March April May June July August September October November De…" at bounding box center [275, 196] width 35 height 7
select select "9"
click at [258, 193] on select "January February March April May June July August September October November De…" at bounding box center [275, 196] width 35 height 7
click at [314, 196] on select "1899 1900 1901 1902 1903 1904 1905 1906 1907 1908 1909 1910 1911 1912 1913 1914…" at bounding box center [313, 196] width 20 height 7
select select "2024"
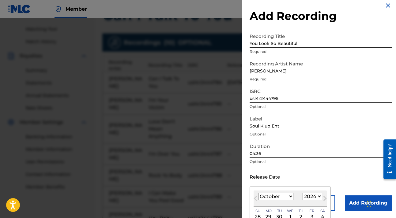
click at [303, 193] on select "1899 1900 1901 1902 1903 1904 1905 1906 1907 1908 1909 1910 1911 1912 1913 1914…" at bounding box center [313, 196] width 20 height 7
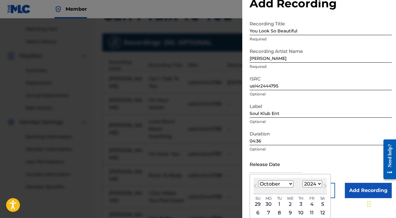
scroll to position [36, 0]
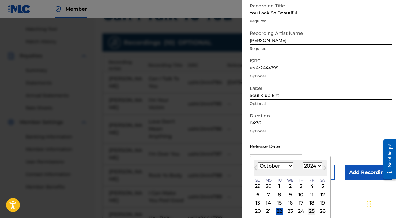
click at [311, 210] on div "25" at bounding box center [311, 211] width 7 height 7
type input "[DATE]"
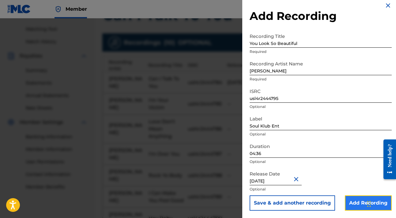
click at [349, 203] on input "Add Recording" at bounding box center [368, 203] width 47 height 15
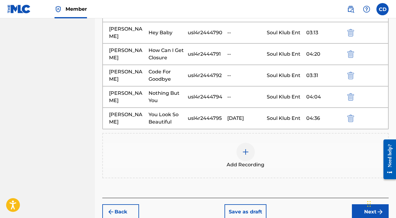
scroll to position [347, 0]
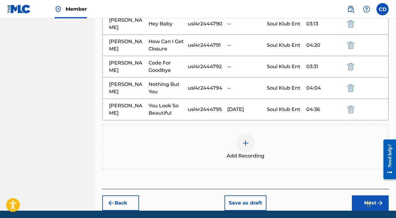
click at [247, 140] on img at bounding box center [245, 143] width 7 height 7
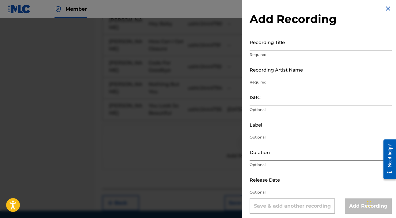
scroll to position [0, 0]
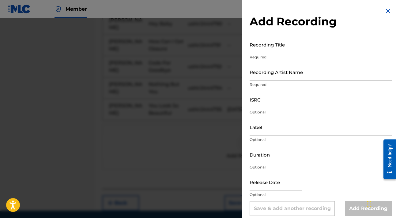
click at [387, 12] on img at bounding box center [387, 10] width 7 height 7
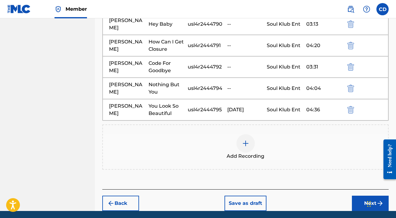
scroll to position [347, 0]
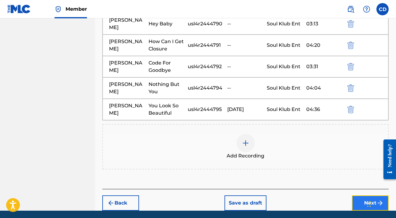
click at [374, 196] on button "Next" at bounding box center [370, 203] width 37 height 15
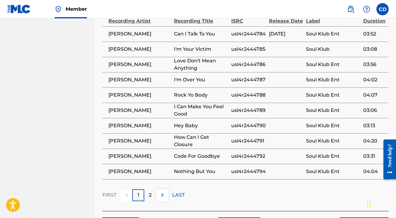
scroll to position [466, 0]
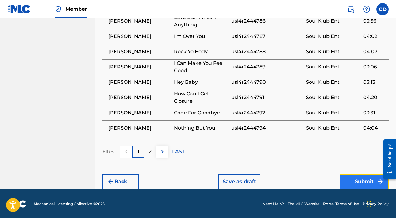
click at [365, 182] on button "Submit" at bounding box center [364, 181] width 49 height 15
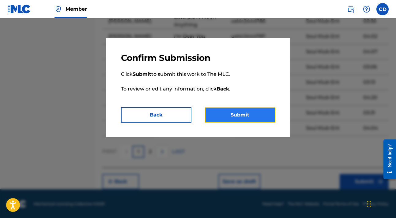
click at [225, 115] on button "Submit" at bounding box center [240, 115] width 70 height 15
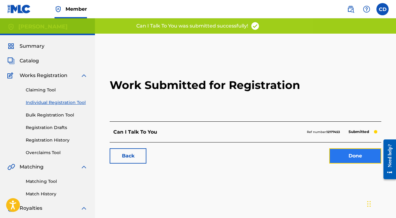
click at [350, 158] on link "Done" at bounding box center [355, 156] width 52 height 15
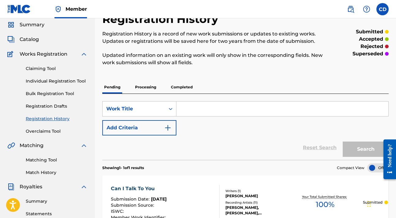
scroll to position [30, 0]
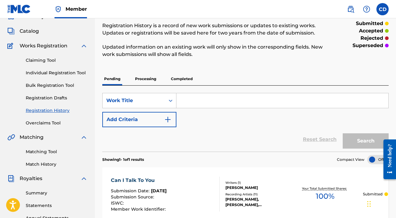
click at [193, 103] on input "Search Form" at bounding box center [282, 100] width 212 height 15
click at [192, 101] on input "Search Form" at bounding box center [282, 100] width 212 height 15
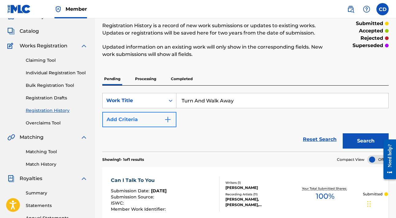
type input "Turn And Walk Away"
click at [166, 119] on img "Search Form" at bounding box center [167, 119] width 7 height 7
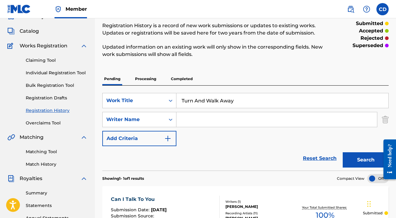
click at [188, 120] on input "Search Form" at bounding box center [276, 119] width 201 height 15
type input "[PERSON_NAME]"
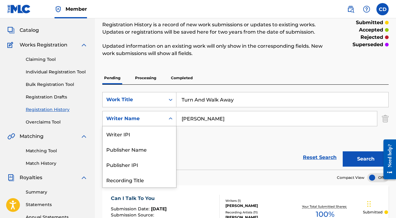
scroll to position [15, 0]
click at [172, 121] on icon "Search Form" at bounding box center [171, 119] width 6 height 6
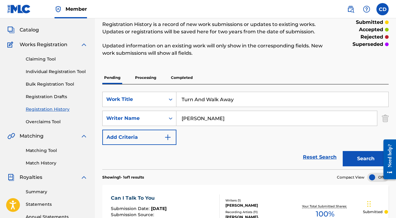
click at [198, 132] on div "SearchWithCriteriadf3713be-30a6-471a-bd23-1a6c2f7343ed Work Title Turn And Walk…" at bounding box center [245, 118] width 286 height 53
click at [164, 137] on img "Search Form" at bounding box center [167, 137] width 7 height 7
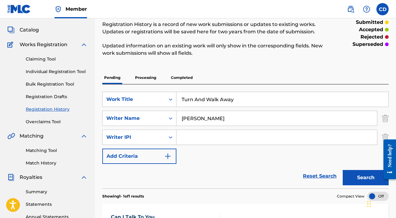
click at [184, 137] on input "Search Form" at bounding box center [276, 137] width 201 height 15
type input "00048182279"
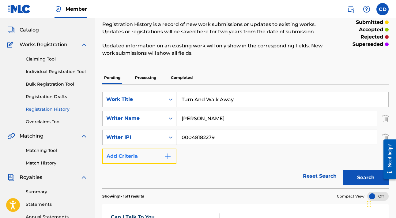
click at [169, 155] on img "Search Form" at bounding box center [167, 156] width 7 height 7
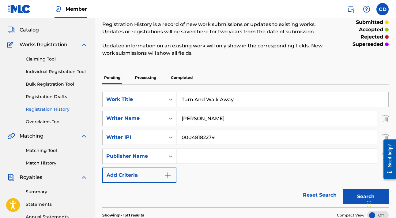
click at [191, 157] on input "Search Form" at bounding box center [276, 156] width 201 height 15
type input "Comial"
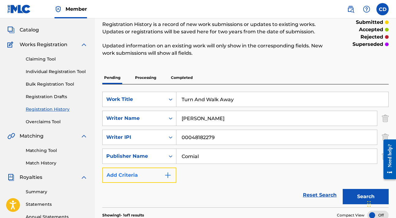
click at [164, 176] on img "Search Form" at bounding box center [167, 175] width 7 height 7
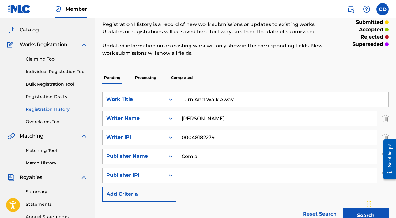
click at [193, 176] on input "Search Form" at bounding box center [276, 175] width 201 height 15
type input "00011398700"
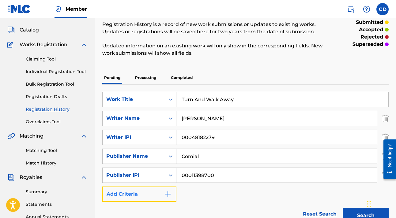
click at [168, 193] on img "Search Form" at bounding box center [167, 194] width 7 height 7
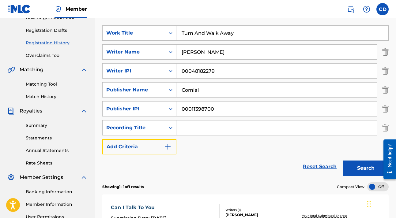
scroll to position [110, 0]
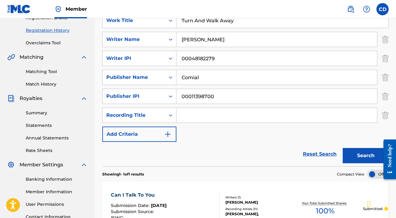
click at [193, 119] on input "Search Form" at bounding box center [276, 115] width 201 height 15
type input "Turn And Walk Away"
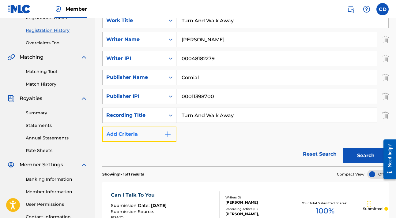
click at [170, 134] on img "Search Form" at bounding box center [167, 134] width 7 height 7
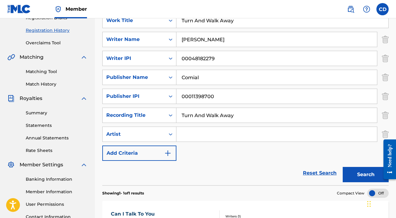
click at [187, 136] on input "Search Form" at bounding box center [276, 134] width 201 height 15
type input "[PERSON_NAME]"
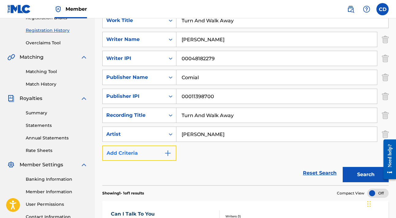
click at [169, 153] on img "Search Form" at bounding box center [167, 153] width 7 height 7
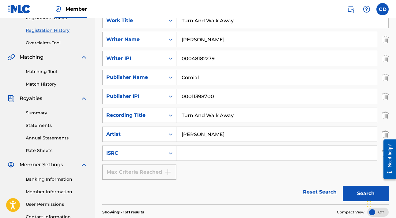
click at [189, 154] on input "Search Form" at bounding box center [276, 153] width 201 height 15
click at [190, 152] on input "Search Form" at bounding box center [276, 153] width 201 height 15
paste input "usl4r2444788"
type input "usl4r2444793"
click at [159, 173] on div "Max Criteria Reached" at bounding box center [139, 172] width 74 height 15
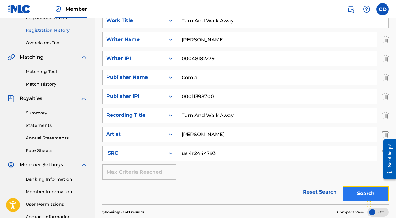
click at [348, 194] on button "Search" at bounding box center [366, 193] width 46 height 15
click at [364, 196] on button "Search" at bounding box center [366, 193] width 46 height 15
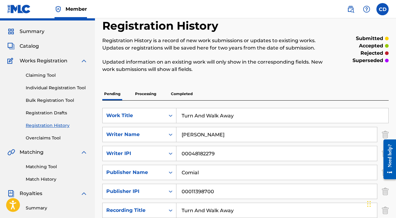
scroll to position [15, 0]
click at [48, 76] on link "Claiming Tool" at bounding box center [57, 75] width 62 height 6
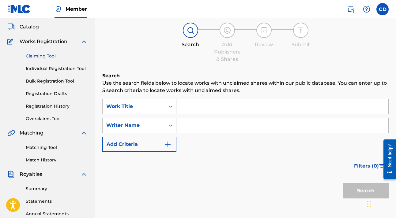
scroll to position [35, 0]
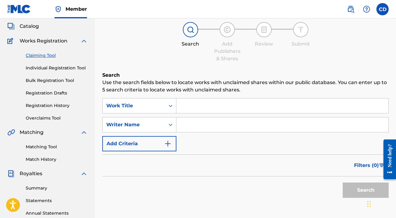
click at [195, 110] on input "Search Form" at bounding box center [282, 106] width 212 height 15
click at [48, 108] on link "Registration History" at bounding box center [57, 106] width 62 height 6
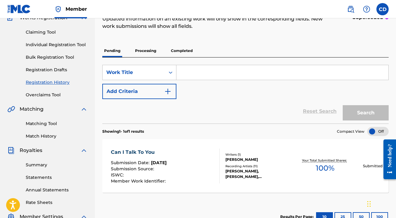
scroll to position [58, 0]
click at [188, 75] on input "Search Form" at bounding box center [282, 72] width 212 height 15
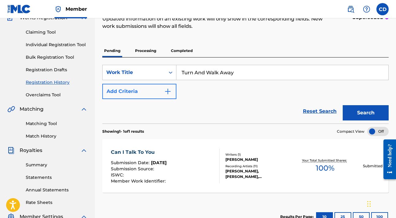
type input "Turn And Walk Away"
click at [141, 93] on button "Add Criteria" at bounding box center [139, 91] width 74 height 15
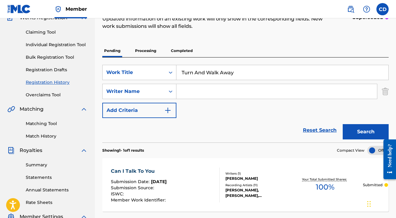
click at [183, 91] on input "Search Form" at bounding box center [276, 91] width 201 height 15
click at [256, 97] on input "[PERSON_NAME]" at bounding box center [276, 91] width 201 height 15
type input "[PERSON_NAME]"
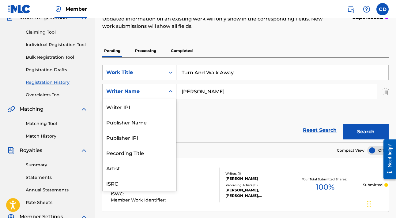
scroll to position [15, 0]
click at [156, 96] on div "Writer Name" at bounding box center [134, 92] width 62 height 12
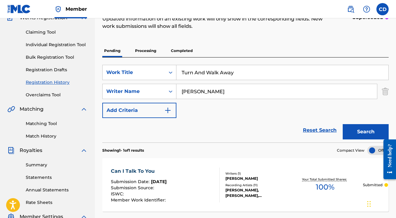
click at [157, 92] on div "Writer Name" at bounding box center [133, 91] width 55 height 7
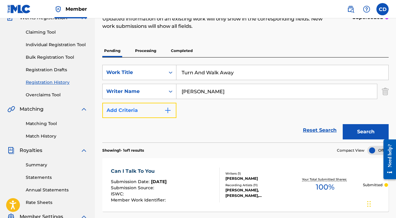
click at [160, 108] on button "Add Criteria" at bounding box center [139, 110] width 74 height 15
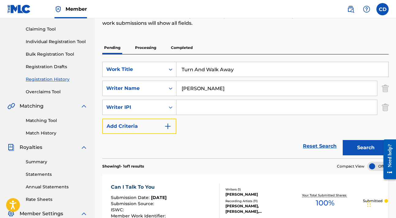
scroll to position [64, 0]
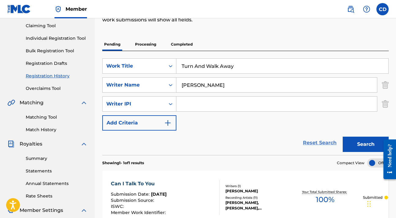
click at [311, 142] on link "Reset Search" at bounding box center [320, 142] width 40 height 13
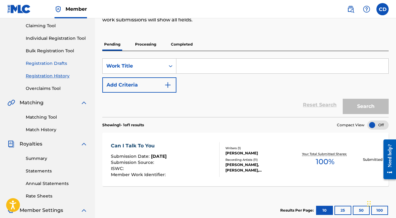
click at [52, 64] on link "Registration Drafts" at bounding box center [57, 63] width 62 height 6
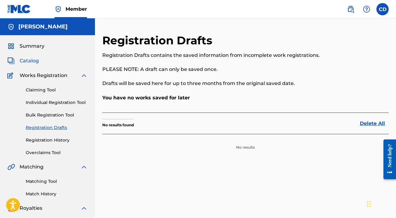
click at [33, 61] on span "Catalog" at bounding box center [29, 60] width 19 height 7
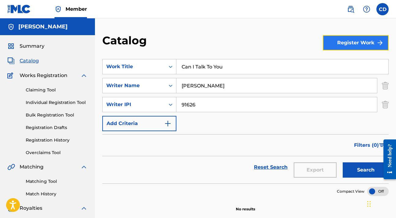
click at [351, 41] on button "Register Work" at bounding box center [356, 42] width 66 height 15
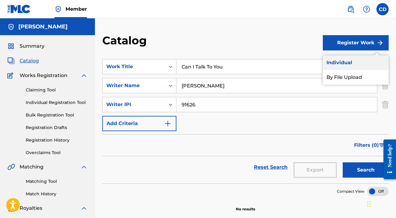
click at [346, 62] on link "Individual" at bounding box center [356, 62] width 66 height 15
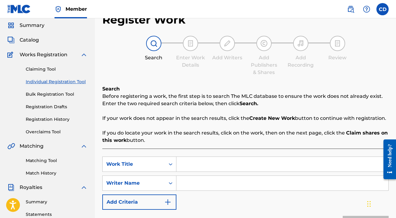
scroll to position [44, 0]
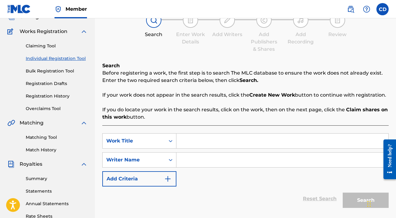
click at [195, 143] on input "Search Form" at bounding box center [282, 141] width 212 height 15
type input "Turn And Walk Away"
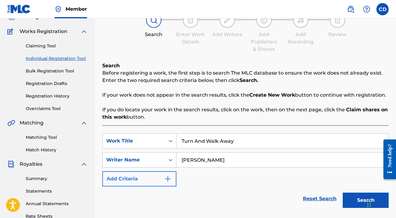
type input "[PERSON_NAME]"
click at [160, 175] on button "Add Criteria" at bounding box center [139, 179] width 74 height 15
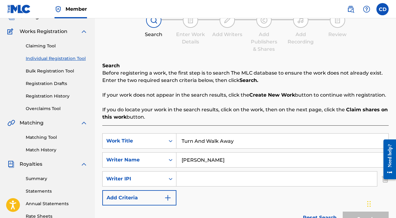
click at [207, 180] on input "Search Form" at bounding box center [276, 179] width 201 height 15
type input "00048182279"
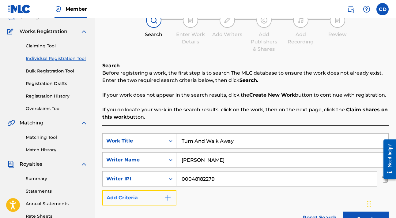
click at [160, 195] on button "Add Criteria" at bounding box center [139, 198] width 74 height 15
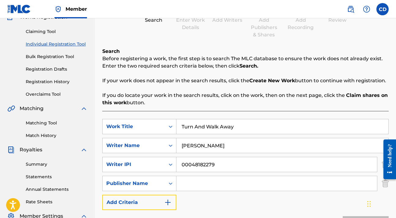
scroll to position [143, 0]
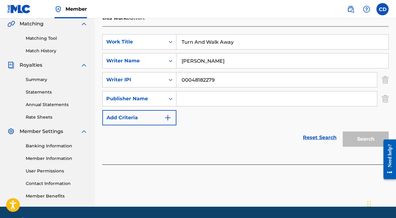
click at [198, 98] on input "Search Form" at bounding box center [276, 99] width 201 height 15
type input "Comial"
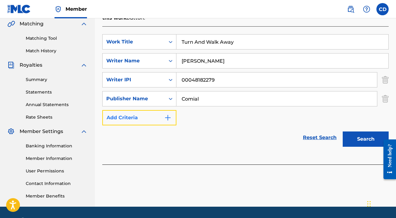
click at [168, 116] on img "Search Form" at bounding box center [167, 117] width 7 height 7
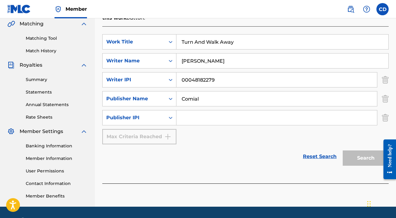
click at [189, 118] on input "Search Form" at bounding box center [276, 118] width 201 height 15
type input "00011398700"
click at [350, 158] on button "Search" at bounding box center [366, 158] width 46 height 15
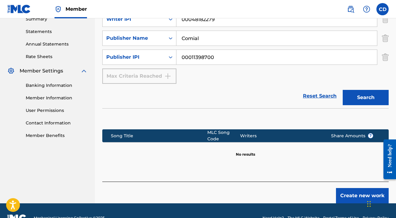
scroll to position [219, 0]
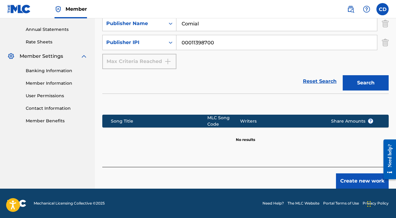
click at [247, 121] on div "Writers" at bounding box center [280, 121] width 81 height 6
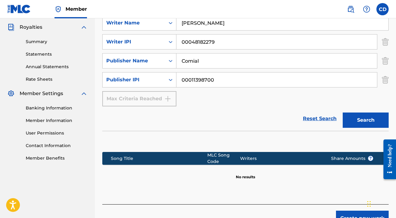
scroll to position [192, 0]
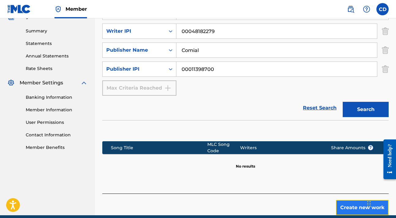
click at [358, 210] on button "Create new work" at bounding box center [362, 207] width 53 height 15
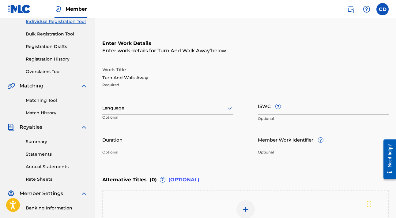
scroll to position [71, 0]
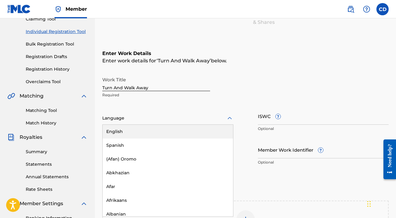
click at [186, 120] on div at bounding box center [167, 119] width 131 height 8
click at [171, 130] on div "English" at bounding box center [168, 132] width 130 height 14
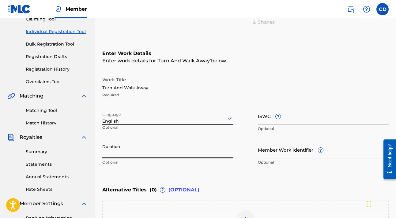
click at [167, 151] on input "Duration" at bounding box center [167, 149] width 131 height 17
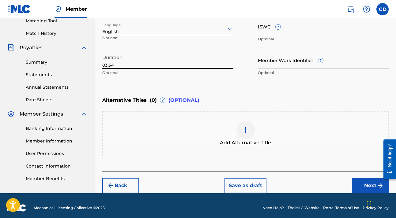
scroll to position [165, 0]
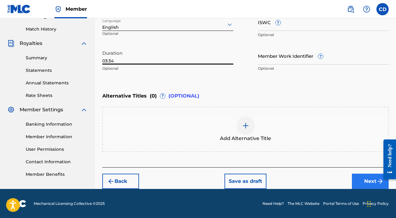
type input "03:34"
click at [366, 180] on button "Next" at bounding box center [370, 181] width 37 height 15
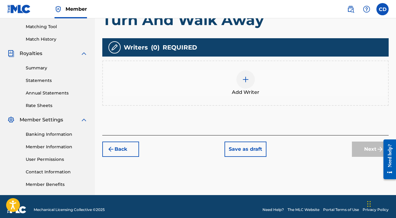
scroll to position [154, 0]
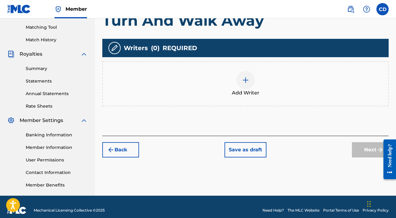
click at [243, 80] on img at bounding box center [245, 80] width 7 height 7
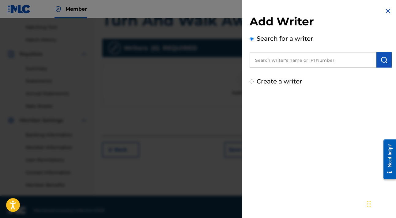
click at [252, 81] on input "Create a writer" at bounding box center [252, 82] width 4 height 4
radio input "false"
radio input "true"
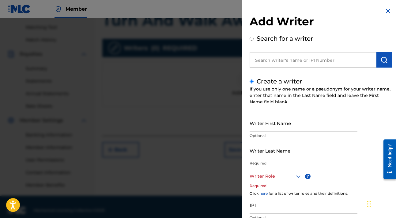
click at [252, 39] on input "Search for a writer" at bounding box center [252, 39] width 4 height 4
radio input "true"
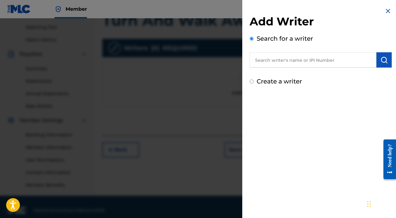
click at [280, 59] on input "text" at bounding box center [313, 59] width 127 height 15
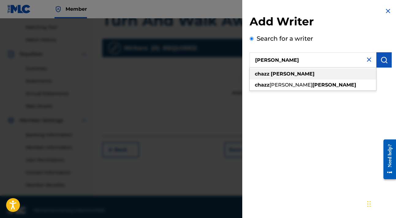
click at [275, 73] on strong "[PERSON_NAME]" at bounding box center [293, 74] width 44 height 6
type input "[PERSON_NAME]"
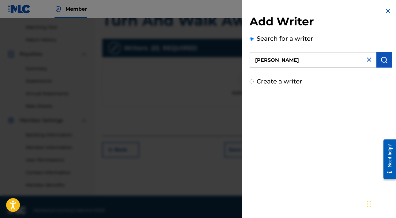
click at [314, 62] on input "[PERSON_NAME]" at bounding box center [313, 59] width 127 height 15
drag, startPoint x: 309, startPoint y: 60, endPoint x: 249, endPoint y: 56, distance: 60.2
click at [249, 56] on div "Add Writer Search for a writer [PERSON_NAME] Create a writer" at bounding box center [320, 46] width 157 height 93
click at [251, 83] on input "Create a writer" at bounding box center [252, 82] width 4 height 4
radio input "false"
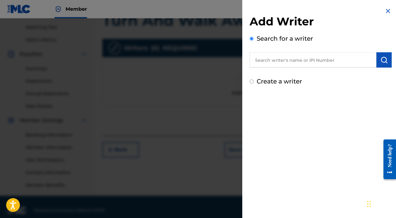
radio input "true"
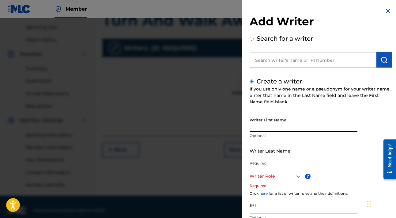
click at [267, 129] on input "Writer First Name" at bounding box center [304, 123] width 108 height 17
type input "Chazz"
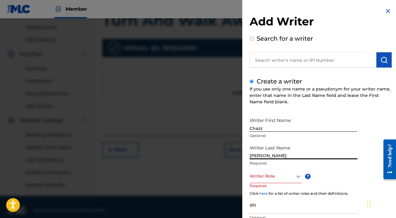
type input "[PERSON_NAME]"
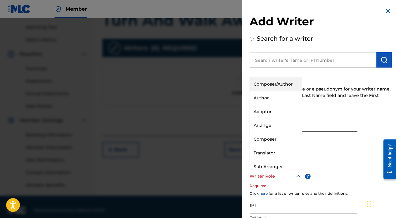
click at [298, 177] on icon at bounding box center [298, 176] width 7 height 7
click at [262, 85] on div "Composer/Author" at bounding box center [276, 84] width 52 height 14
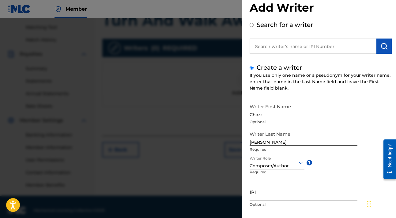
scroll to position [47, 0]
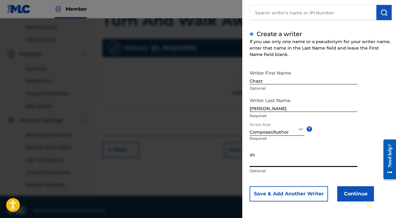
click at [274, 162] on input "IPI" at bounding box center [304, 158] width 108 height 17
type input "00048182279"
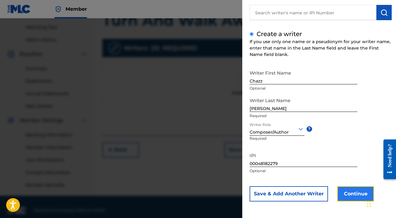
click at [350, 194] on button "Continue" at bounding box center [355, 194] width 37 height 15
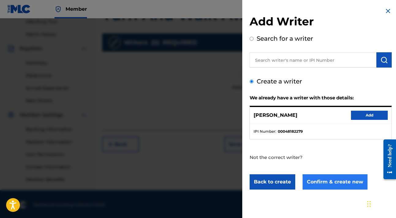
scroll to position [161, 0]
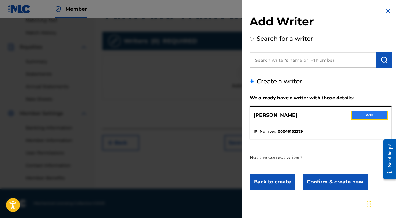
click at [368, 115] on button "Add" at bounding box center [369, 115] width 37 height 9
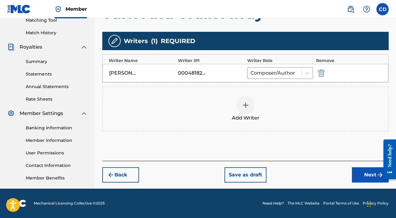
click at [246, 101] on div at bounding box center [245, 105] width 18 height 18
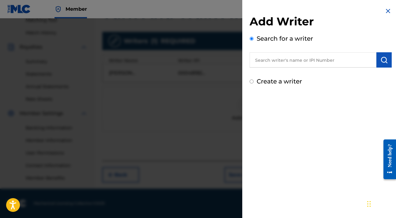
click at [277, 61] on input "text" at bounding box center [313, 59] width 127 height 15
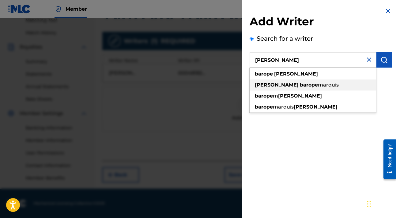
click at [300, 86] on strong "barope" at bounding box center [309, 85] width 18 height 6
type input "[PERSON_NAME] [PERSON_NAME]"
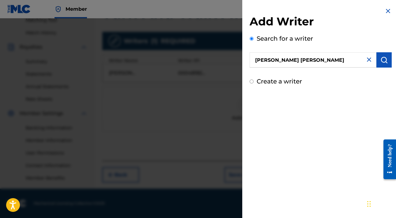
click at [252, 81] on input "Create a writer" at bounding box center [252, 82] width 4 height 4
radio input "false"
radio input "true"
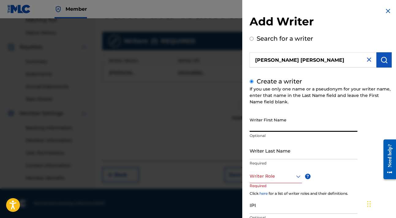
click at [280, 128] on input "Writer First Name" at bounding box center [304, 123] width 108 height 17
type input "Barope"
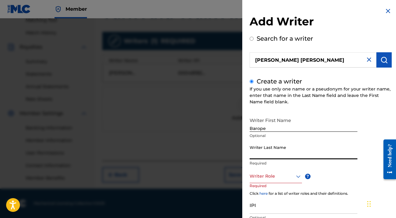
type input "M"
type input "[PERSON_NAME]"
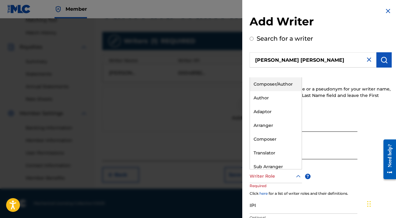
click at [296, 176] on icon at bounding box center [298, 176] width 4 height 2
click at [275, 84] on div "Composer/Author" at bounding box center [276, 84] width 52 height 14
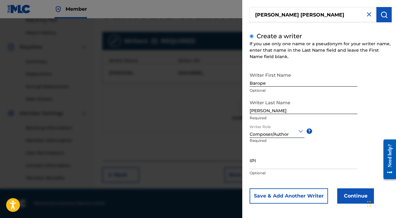
scroll to position [47, 0]
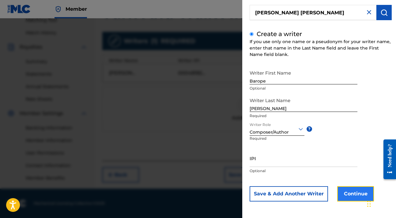
click at [346, 195] on button "Continue" at bounding box center [355, 194] width 37 height 15
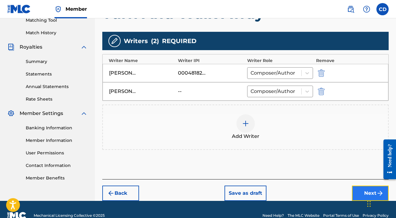
click at [362, 190] on button "Next" at bounding box center [370, 193] width 37 height 15
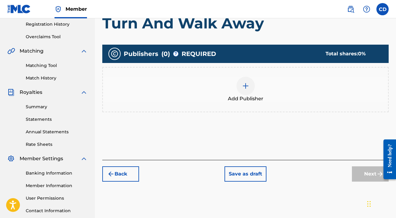
scroll to position [117, 0]
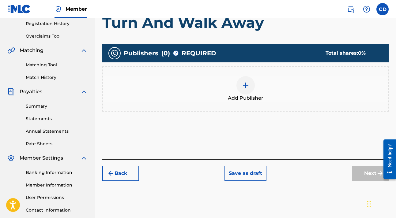
click at [244, 84] on img at bounding box center [245, 85] width 7 height 7
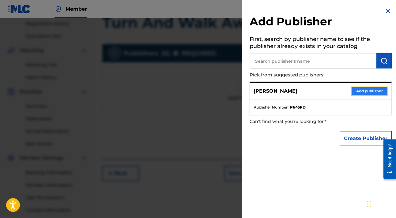
click at [361, 91] on button "Add publisher" at bounding box center [369, 91] width 37 height 9
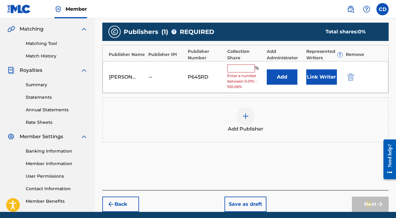
scroll to position [161, 0]
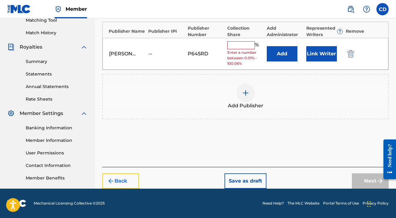
click at [114, 181] on img "submit" at bounding box center [110, 181] width 7 height 7
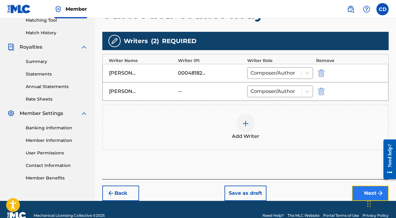
click at [364, 191] on button "Next" at bounding box center [370, 193] width 37 height 15
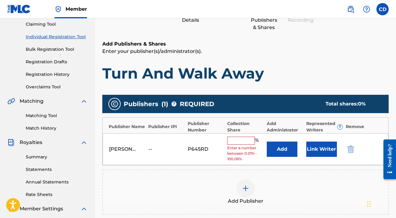
scroll to position [77, 0]
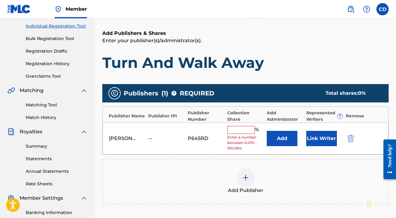
click at [247, 178] on img at bounding box center [245, 177] width 7 height 7
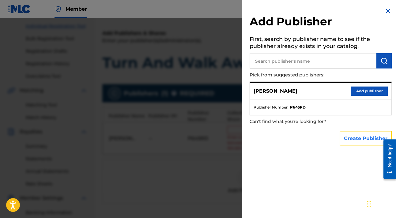
click at [352, 137] on button "Create Publisher" at bounding box center [366, 138] width 52 height 15
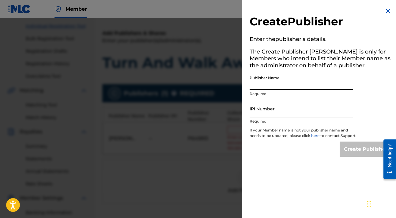
click at [292, 85] on input "Publisher Name" at bounding box center [302, 81] width 104 height 17
type input "Comial"
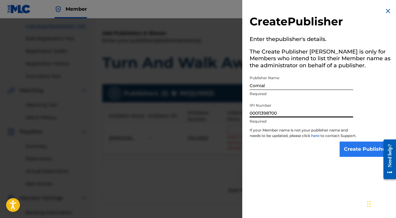
type input "00011398700"
click at [362, 155] on input "Create Publisher" at bounding box center [366, 149] width 52 height 15
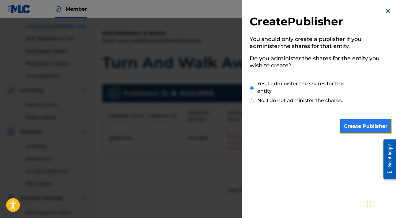
click at [351, 128] on input "Create Publisher" at bounding box center [366, 126] width 52 height 15
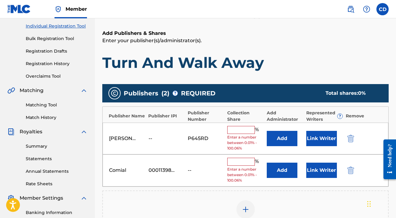
click at [236, 163] on input "text" at bounding box center [241, 162] width 28 height 8
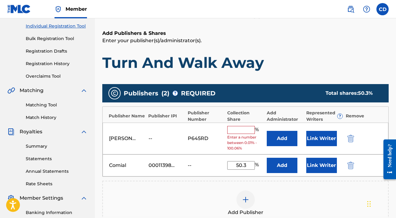
type input "50.3"
click at [341, 199] on div "Add Publisher" at bounding box center [245, 204] width 285 height 26
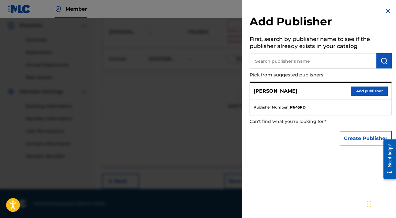
scroll to position [0, 0]
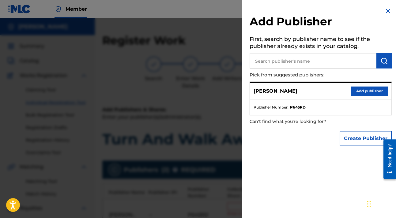
click at [387, 11] on img at bounding box center [387, 10] width 7 height 7
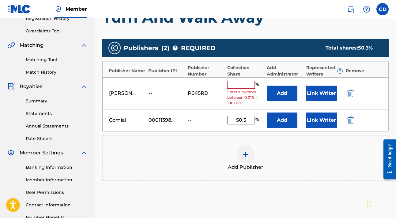
scroll to position [130, 0]
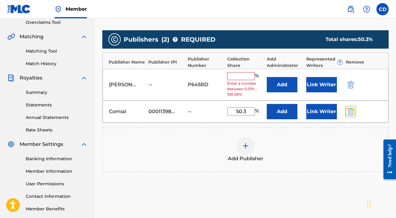
click at [352, 112] on img "submit" at bounding box center [350, 111] width 7 height 7
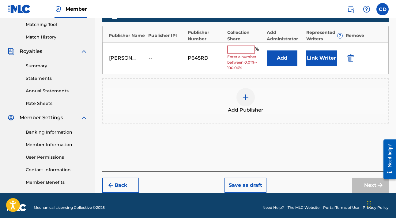
scroll to position [161, 0]
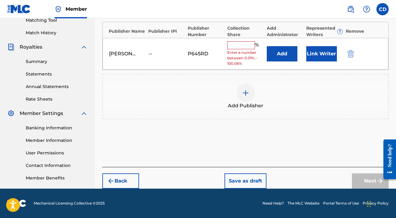
click at [245, 45] on input "text" at bounding box center [241, 45] width 28 height 8
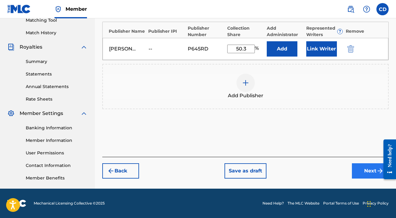
type input "50.3"
click at [360, 170] on button "Next" at bounding box center [370, 171] width 37 height 15
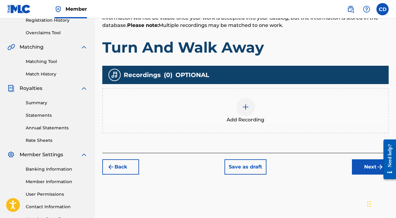
scroll to position [125, 0]
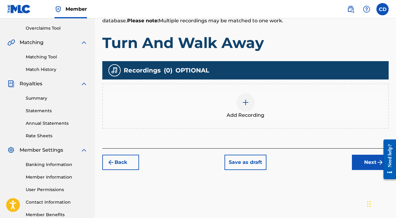
click at [246, 103] on img at bounding box center [245, 102] width 7 height 7
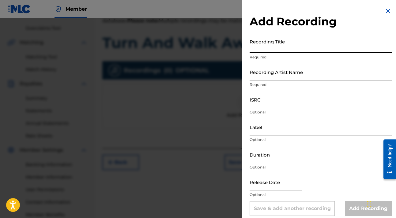
click at [278, 50] on input "Recording Title" at bounding box center [321, 44] width 142 height 17
type input "Turn And Walk Away"
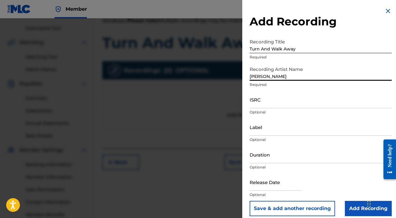
type input "[PERSON_NAME]"
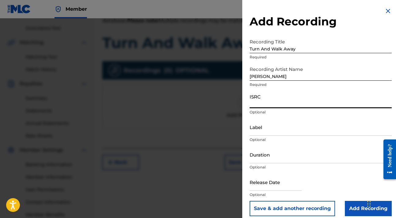
paste input "usl4r2444788"
type input "usl4r2444793"
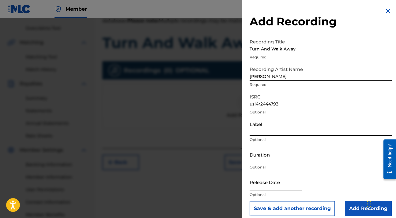
click at [283, 131] on input "Label" at bounding box center [321, 127] width 142 height 17
type input "Soul Klub Ent"
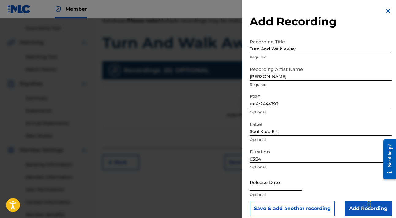
type input "03:34"
click at [281, 184] on input "text" at bounding box center [276, 182] width 52 height 17
select select "8"
select select "2025"
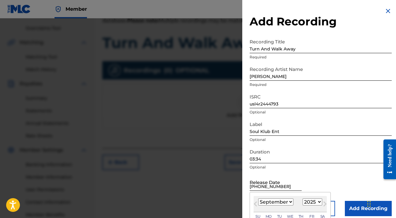
type input "[DATE]"
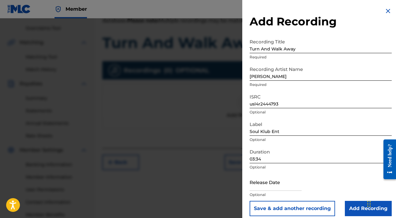
click at [318, 176] on div "Release Date Optional" at bounding box center [321, 188] width 142 height 28
select select "8"
select select "2025"
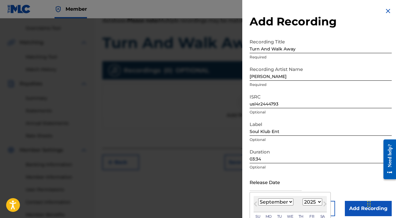
click at [291, 190] on input "text" at bounding box center [276, 182] width 52 height 17
click at [287, 202] on select "January February March April May June July August September October November De…" at bounding box center [275, 202] width 35 height 7
select select "9"
click at [258, 199] on select "January February March April May June July August September October November De…" at bounding box center [275, 202] width 35 height 7
click at [314, 202] on select "1899 1900 1901 1902 1903 1904 1905 1906 1907 1908 1909 1910 1911 1912 1913 1914…" at bounding box center [313, 202] width 20 height 7
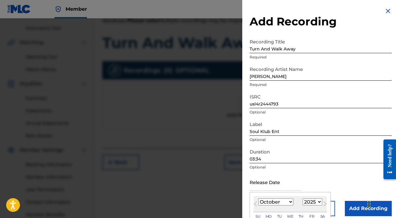
select select "2024"
click at [303, 199] on select "1899 1900 1901 1902 1903 1904 1905 1906 1907 1908 1909 1910 1911 1912 1913 1914…" at bounding box center [313, 202] width 20 height 7
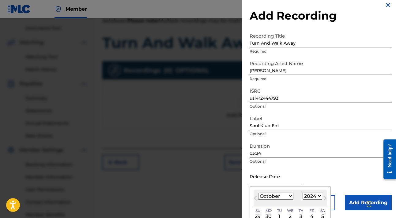
scroll to position [32, 0]
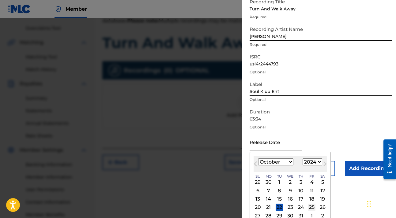
click at [313, 208] on div "25" at bounding box center [311, 207] width 7 height 7
type input "[DATE]"
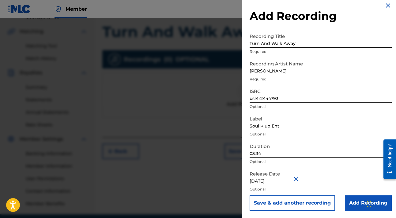
scroll to position [161, 0]
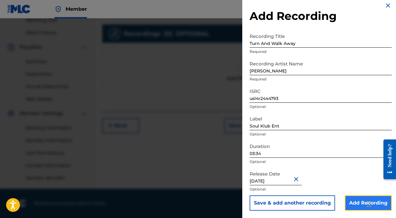
click at [353, 203] on input "Add Recording" at bounding box center [368, 203] width 47 height 15
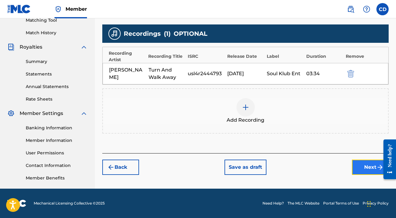
click at [364, 169] on button "Next" at bounding box center [370, 167] width 37 height 15
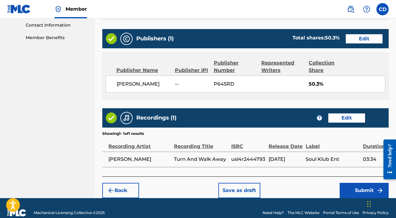
scroll to position [311, 0]
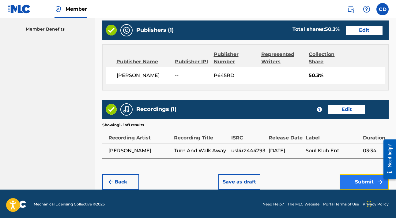
click at [357, 180] on button "Submit" at bounding box center [364, 182] width 49 height 15
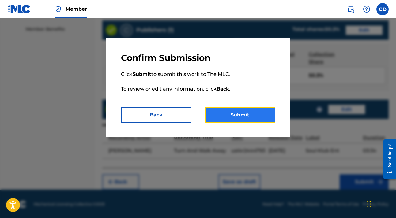
click at [247, 117] on button "Submit" at bounding box center [240, 115] width 70 height 15
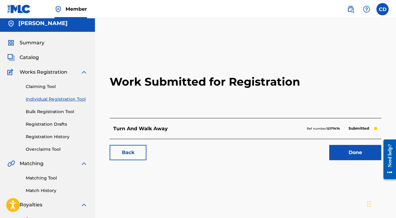
scroll to position [4, 0]
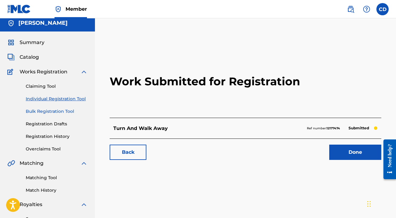
click at [49, 112] on link "Bulk Registration Tool" at bounding box center [57, 111] width 62 height 6
